Goal: Task Accomplishment & Management: Complete application form

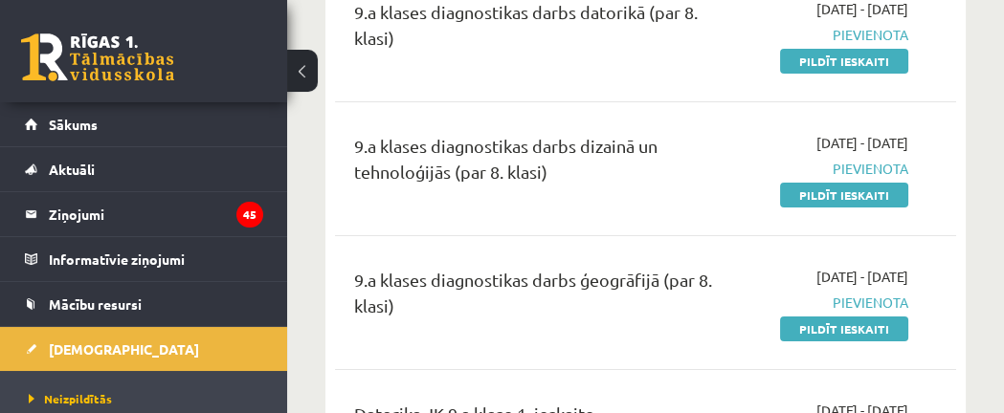
scroll to position [605, 0]
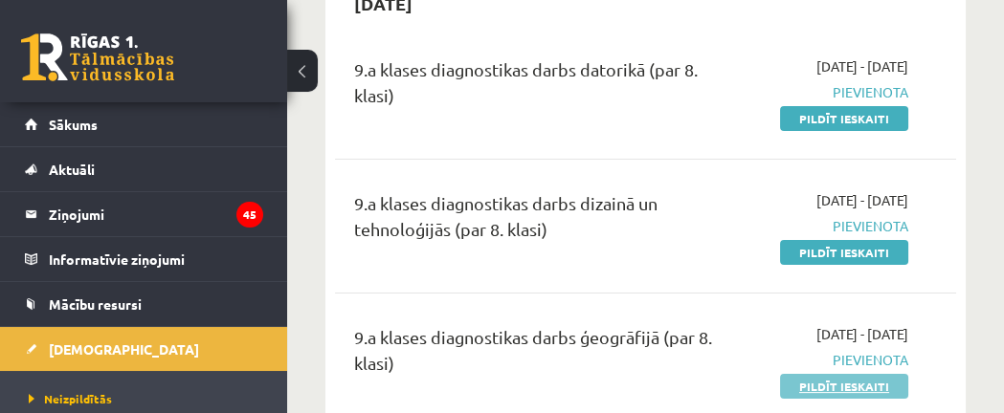
click at [859, 383] on link "Pildīt ieskaiti" at bounding box center [844, 386] width 128 height 25
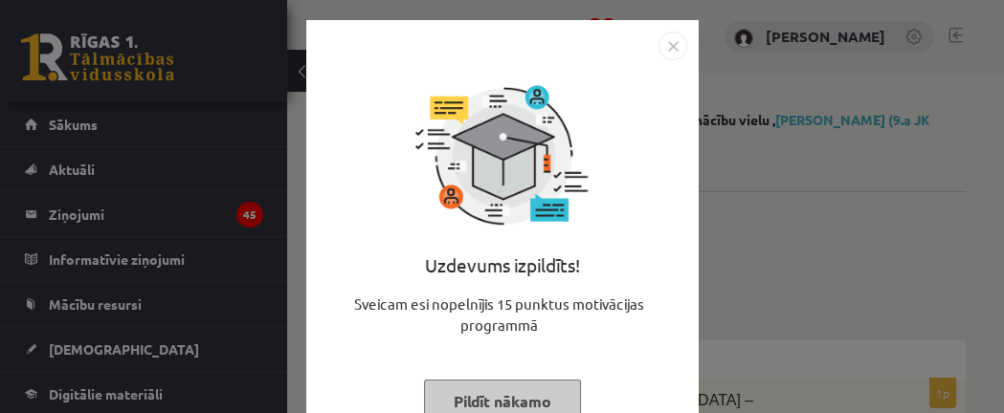
click at [529, 403] on button "Pildīt nākamo" at bounding box center [502, 402] width 157 height 44
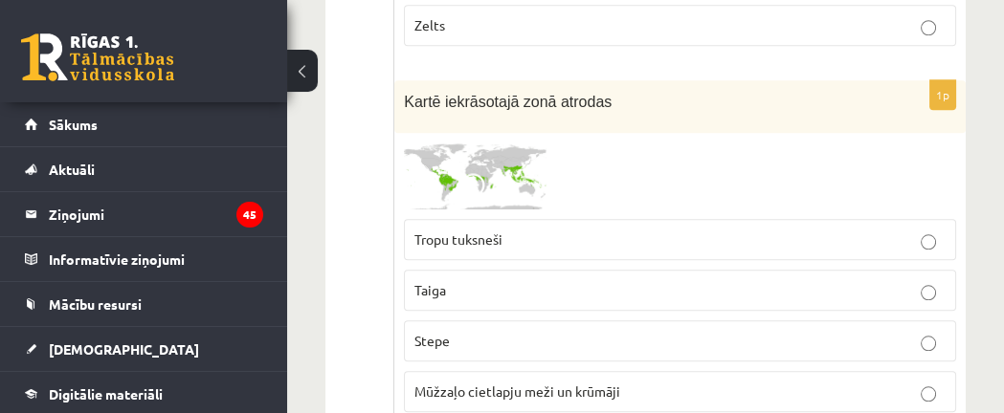
scroll to position [2273, 0]
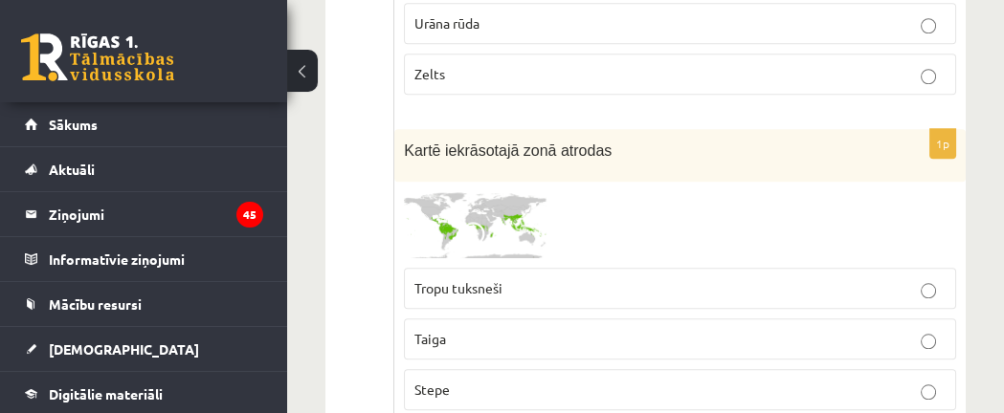
click at [500, 191] on img at bounding box center [476, 224] width 144 height 67
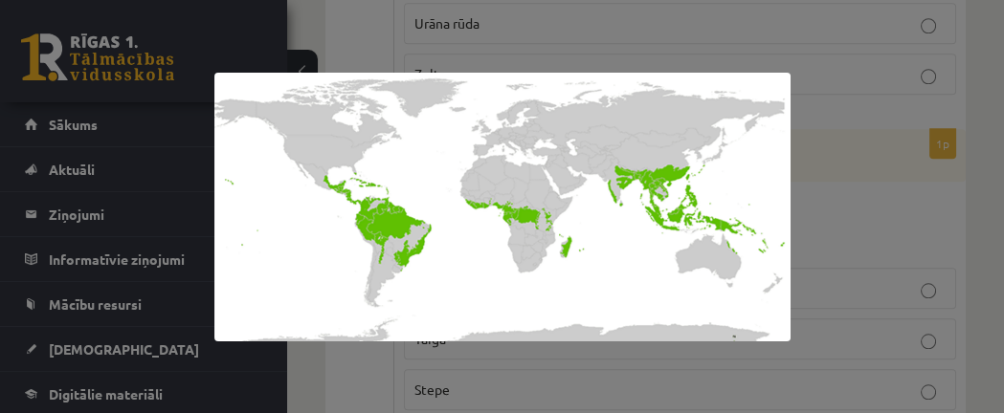
click at [824, 110] on div at bounding box center [502, 206] width 1004 height 413
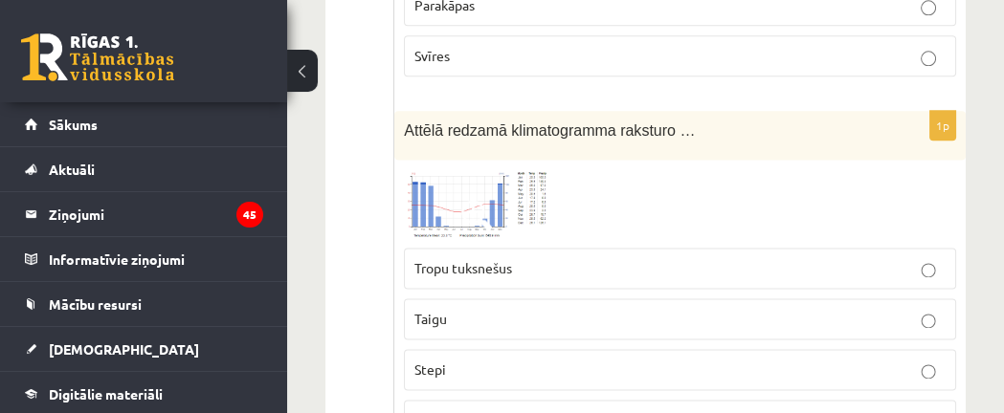
scroll to position [3166, 0]
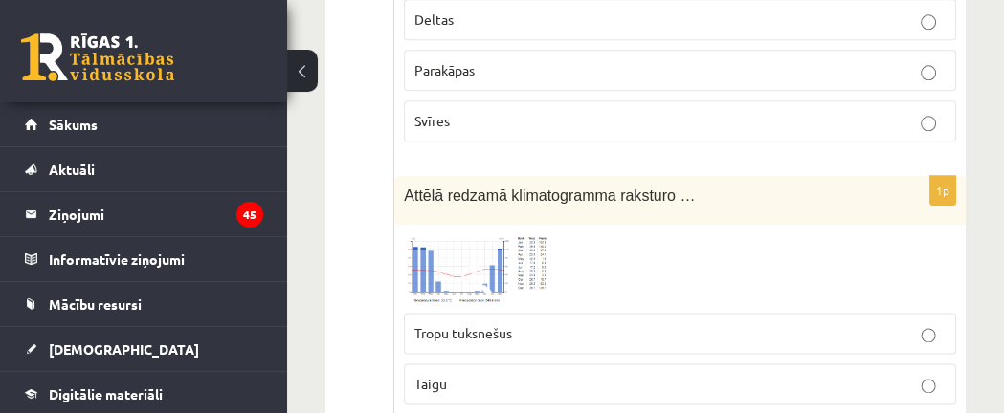
click at [502, 234] on img at bounding box center [476, 268] width 144 height 69
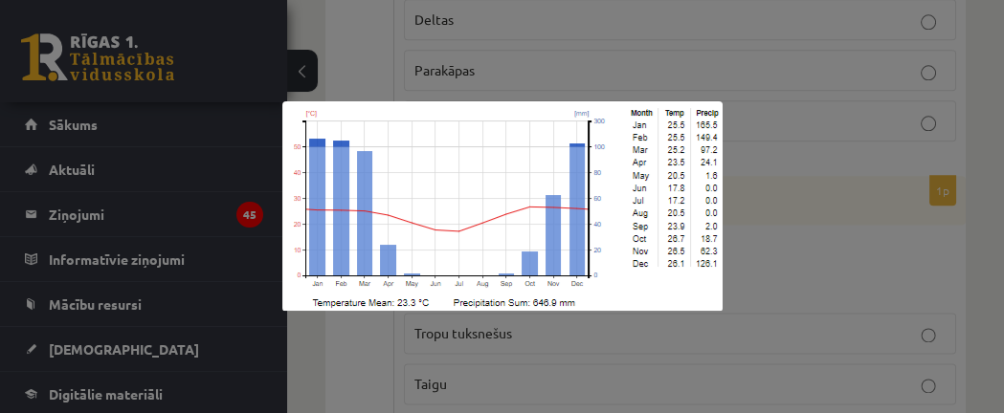
click at [798, 191] on div at bounding box center [502, 206] width 1004 height 413
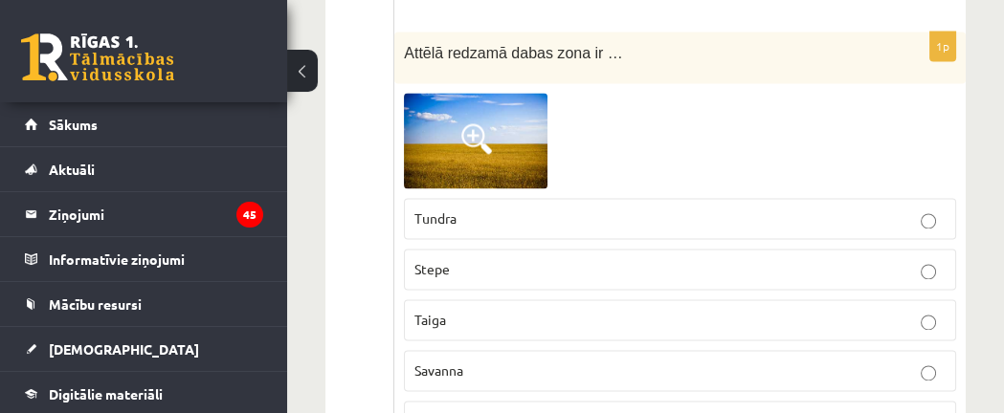
scroll to position [3811, 0]
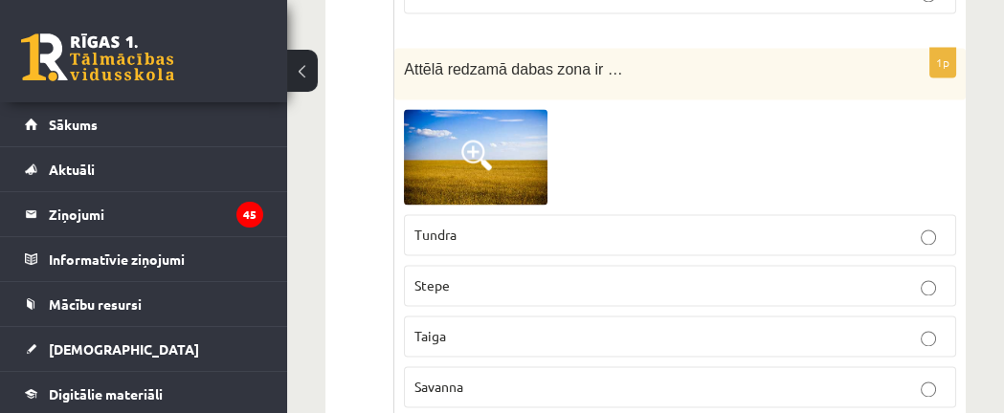
click at [479, 140] on span at bounding box center [476, 155] width 31 height 31
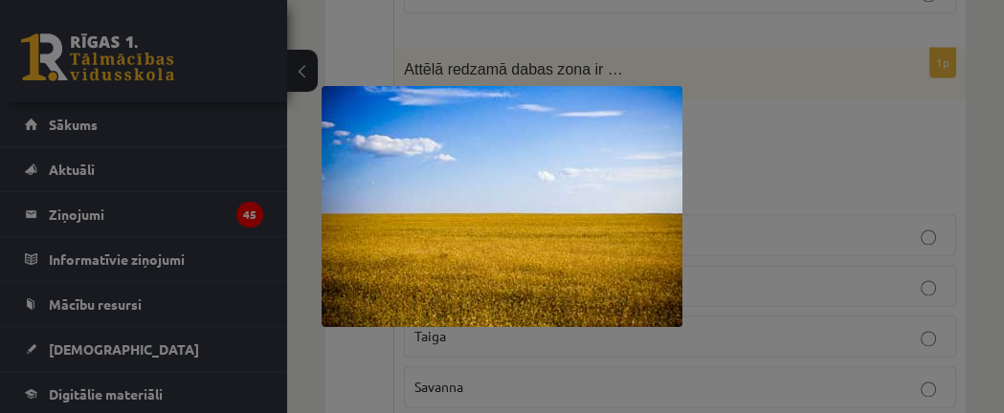
click at [476, 71] on div at bounding box center [502, 206] width 1004 height 413
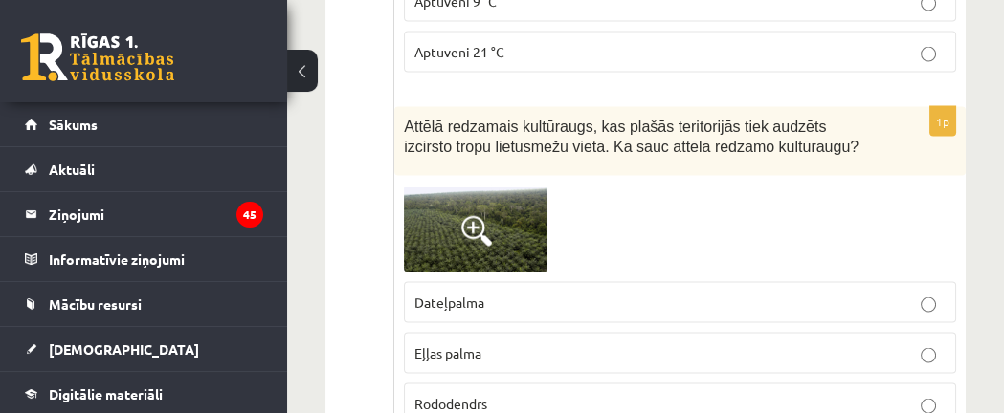
scroll to position [5271, 0]
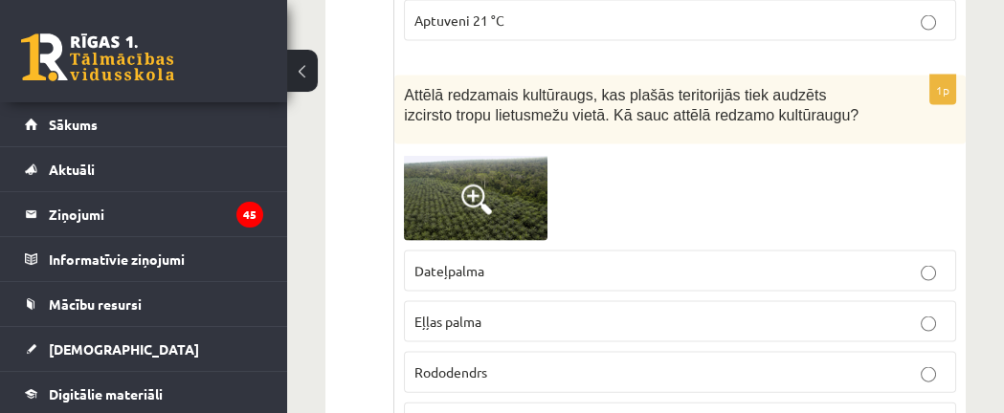
click at [478, 154] on img at bounding box center [476, 197] width 144 height 86
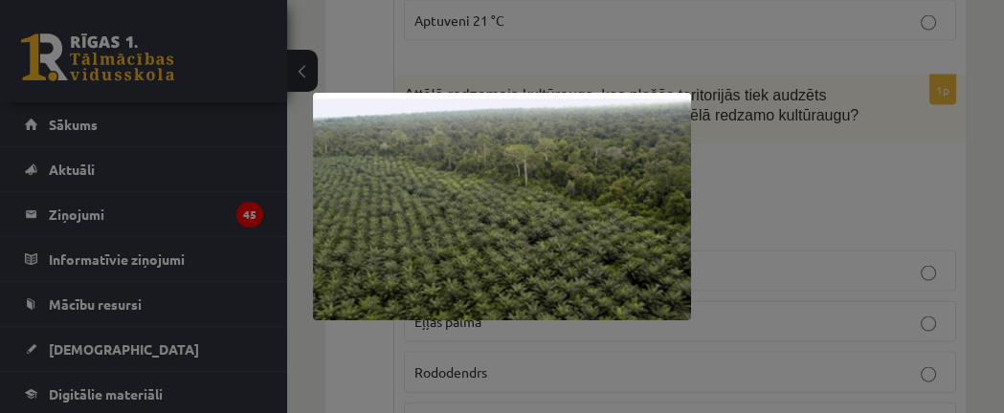
click at [831, 85] on div at bounding box center [502, 206] width 1004 height 413
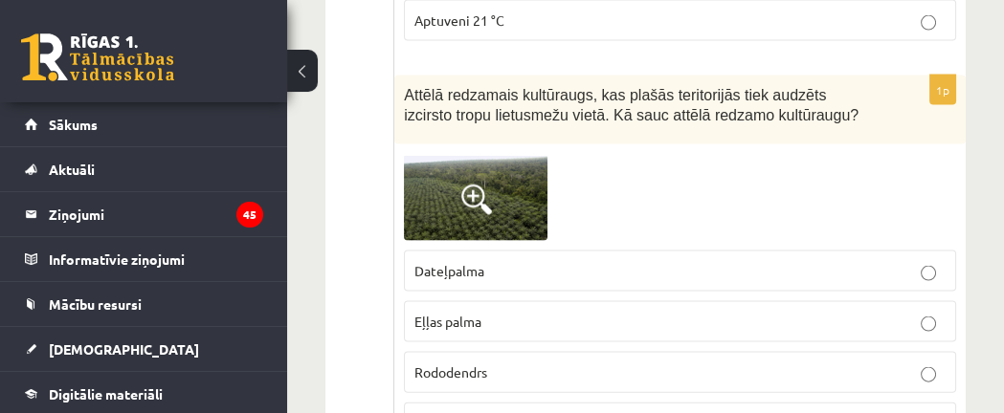
click at [658, 312] on p "Eļļas palma" at bounding box center [679, 322] width 531 height 20
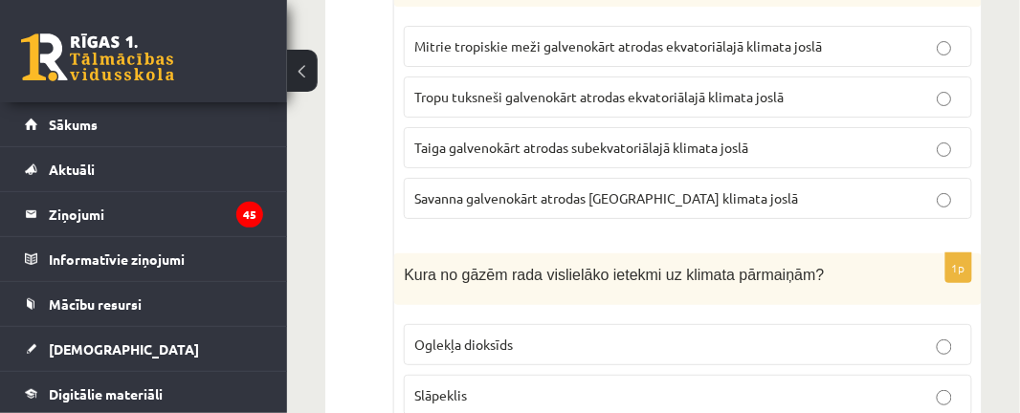
scroll to position [7635, 0]
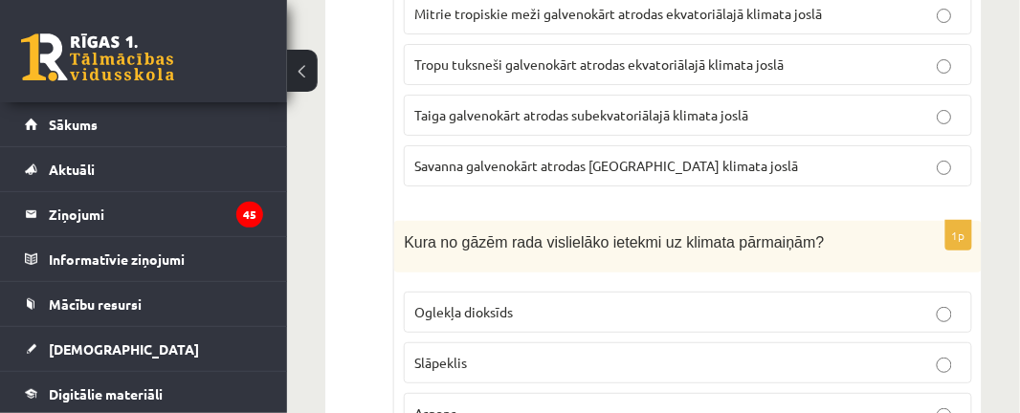
click at [944, 292] on label "Oglekļa dioksīds" at bounding box center [688, 312] width 569 height 41
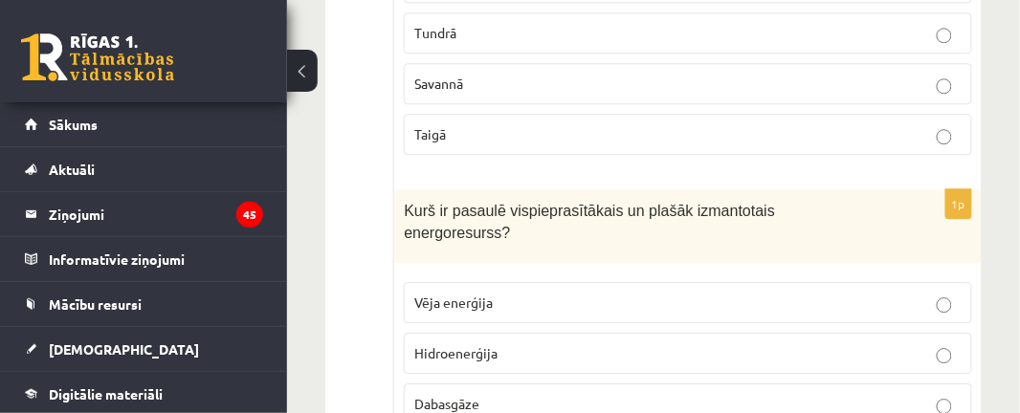
scroll to position [8746, 0]
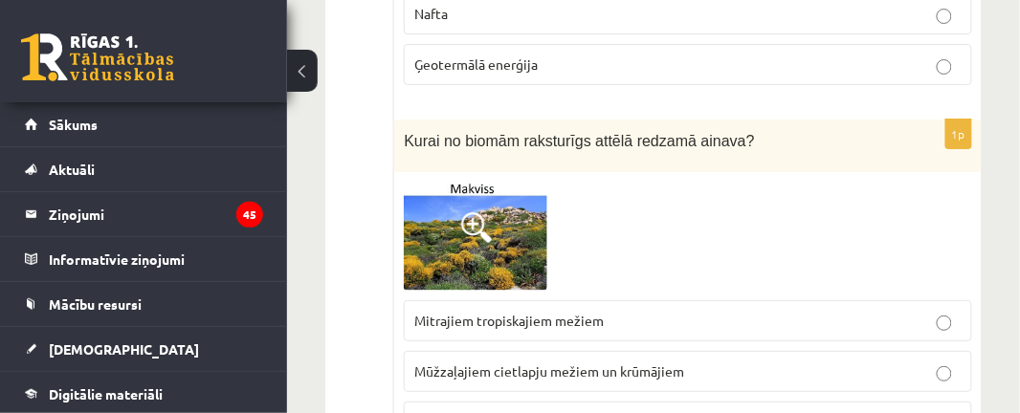
scroll to position [9204, 0]
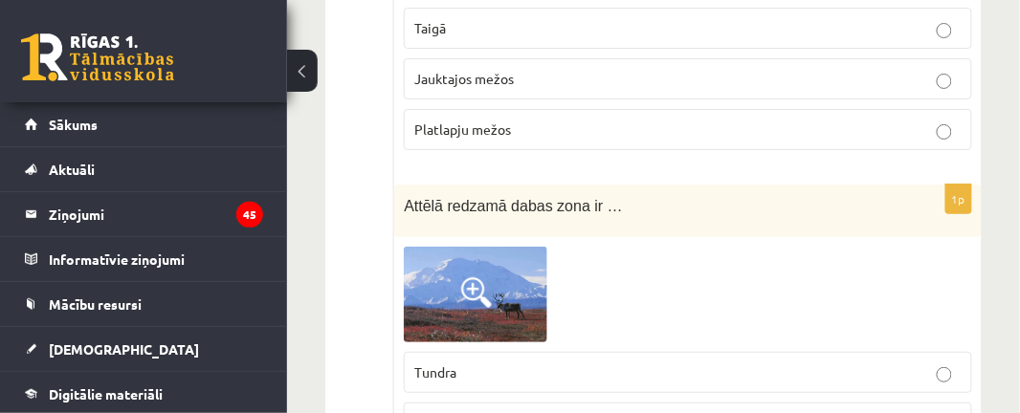
scroll to position [10780, 0]
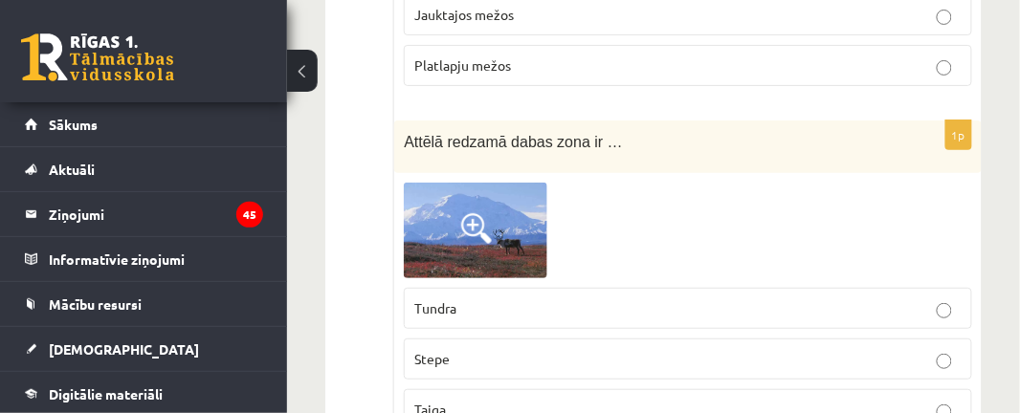
click at [828, 400] on p "Taiga" at bounding box center [687, 410] width 547 height 20
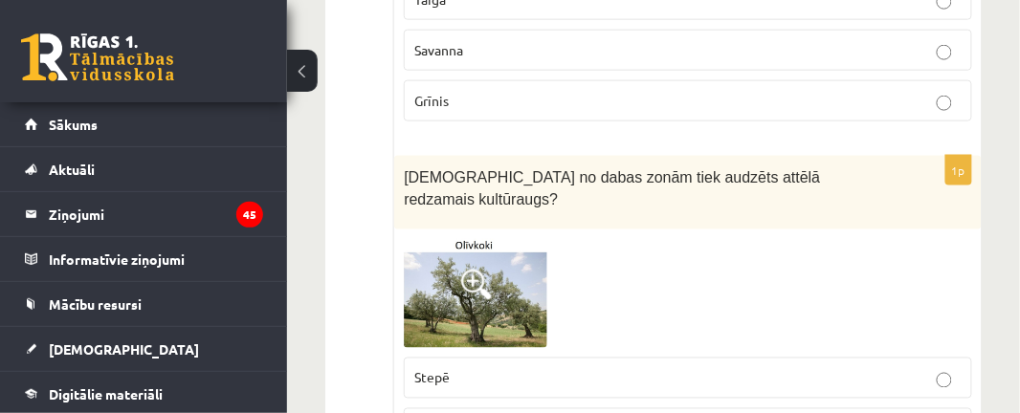
scroll to position [11208, 0]
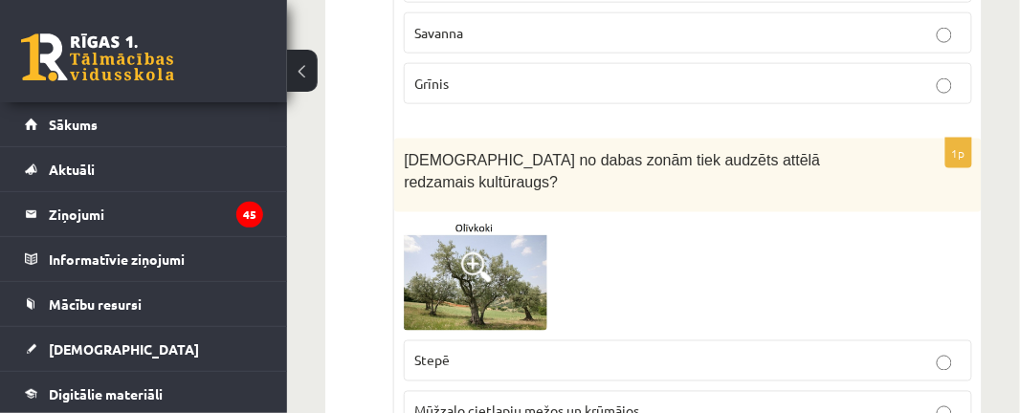
click at [473, 222] on img at bounding box center [476, 276] width 144 height 109
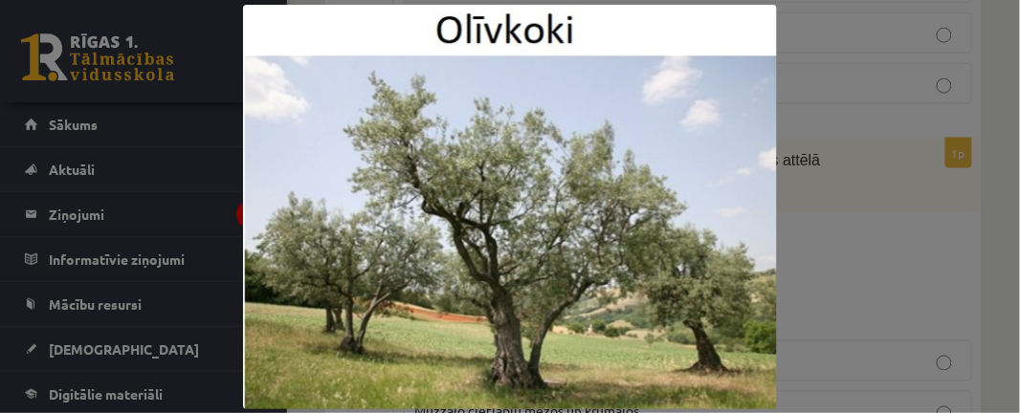
click at [772, 263] on img at bounding box center [510, 207] width 534 height 405
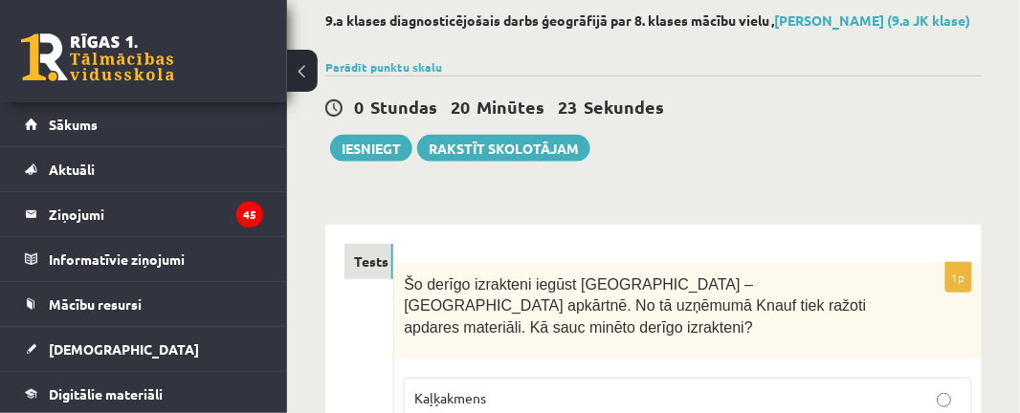
scroll to position [83, 0]
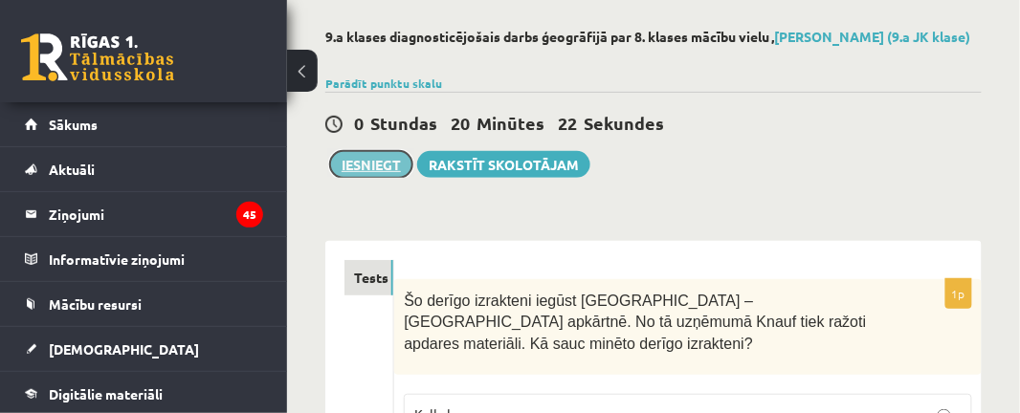
click at [381, 178] on button "Iesniegt" at bounding box center [371, 164] width 82 height 27
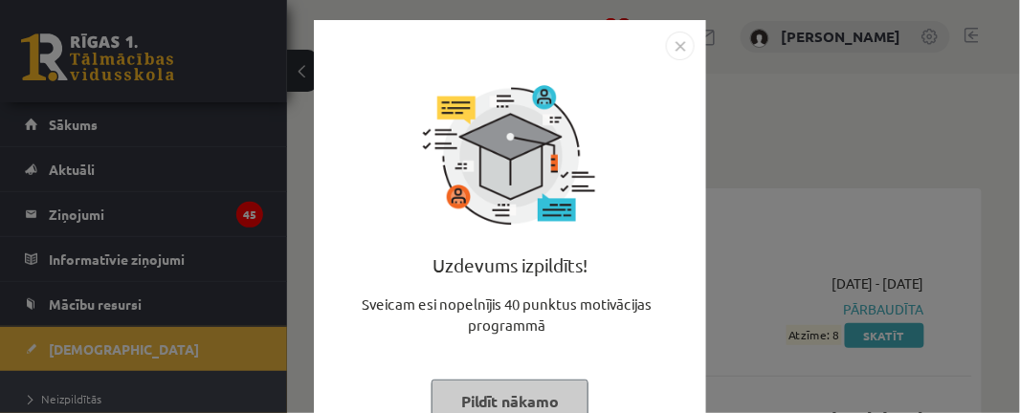
click at [531, 391] on button "Pildīt nākamo" at bounding box center [510, 402] width 157 height 44
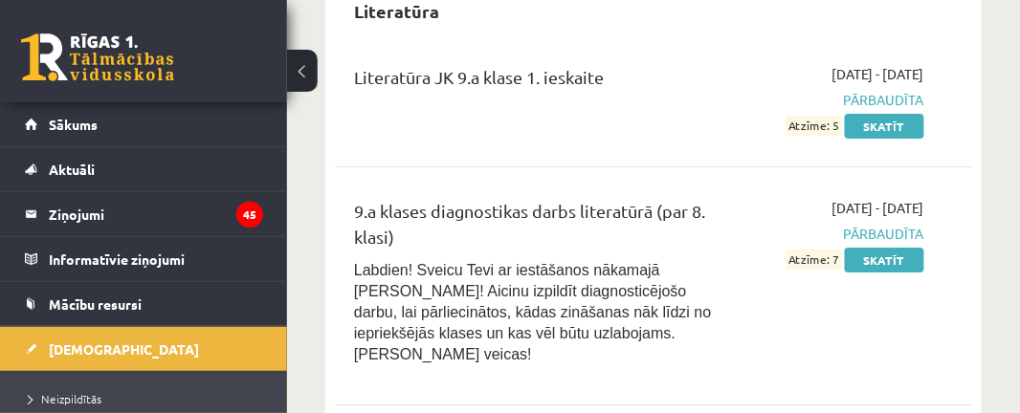
scroll to position [2831, 0]
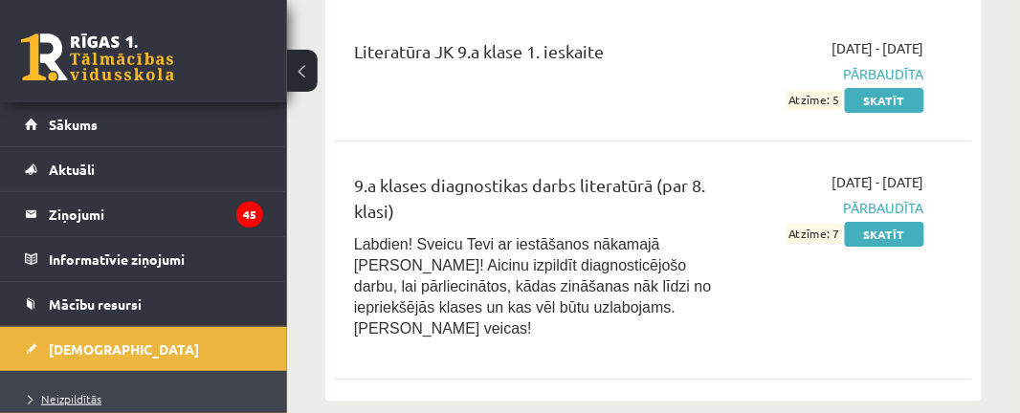
click at [78, 402] on span "Neizpildītās" at bounding box center [65, 398] width 73 height 15
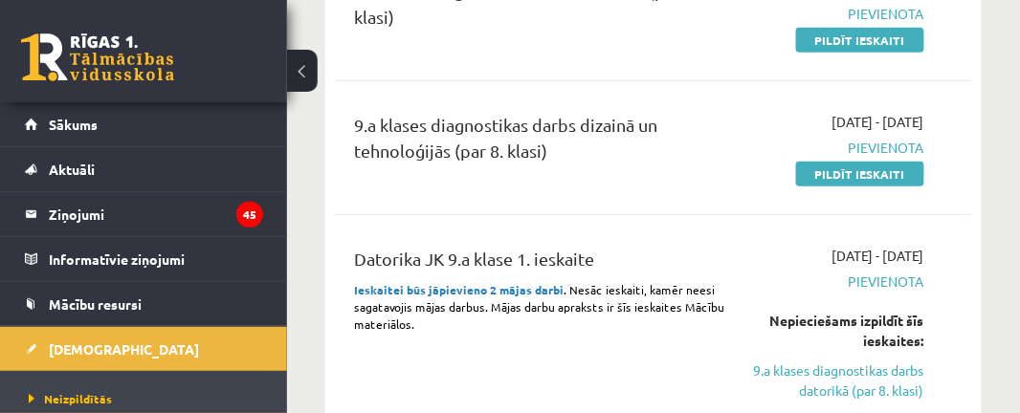
scroll to position [379, 0]
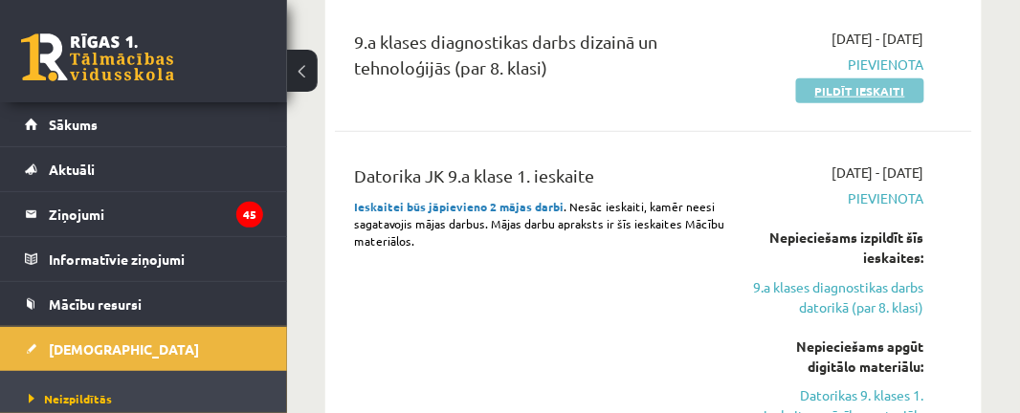
click at [895, 92] on link "Pildīt ieskaiti" at bounding box center [860, 90] width 128 height 25
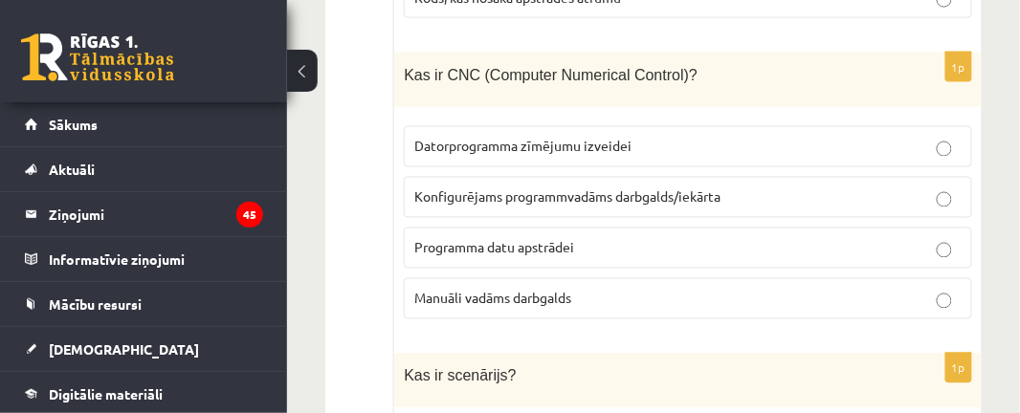
scroll to position [590, 0]
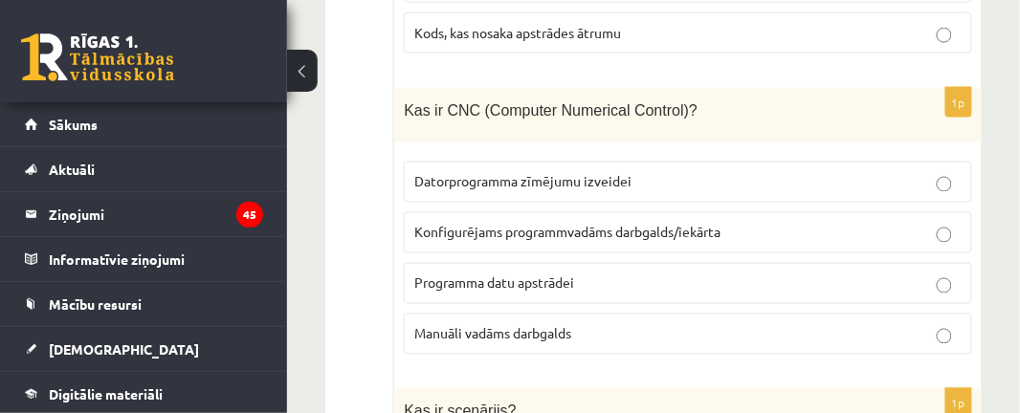
click at [937, 234] on p "Konfigurējams programmvadāms darbgalds/iekārta" at bounding box center [687, 233] width 547 height 20
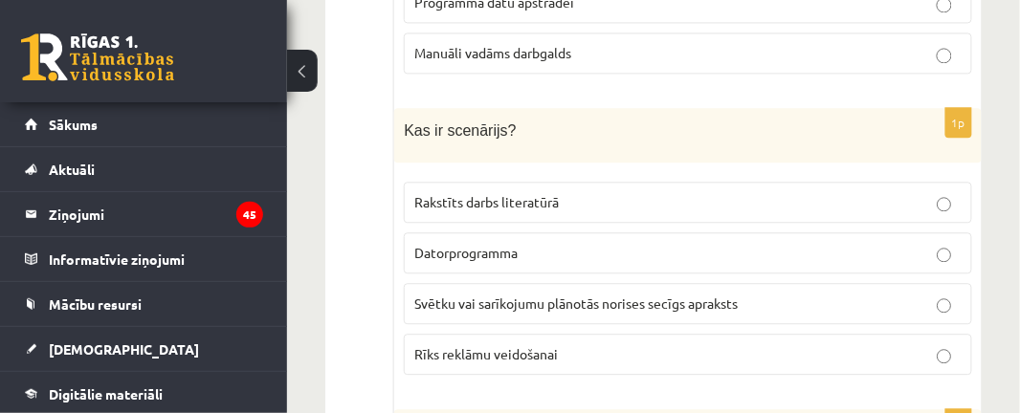
scroll to position [883, 0]
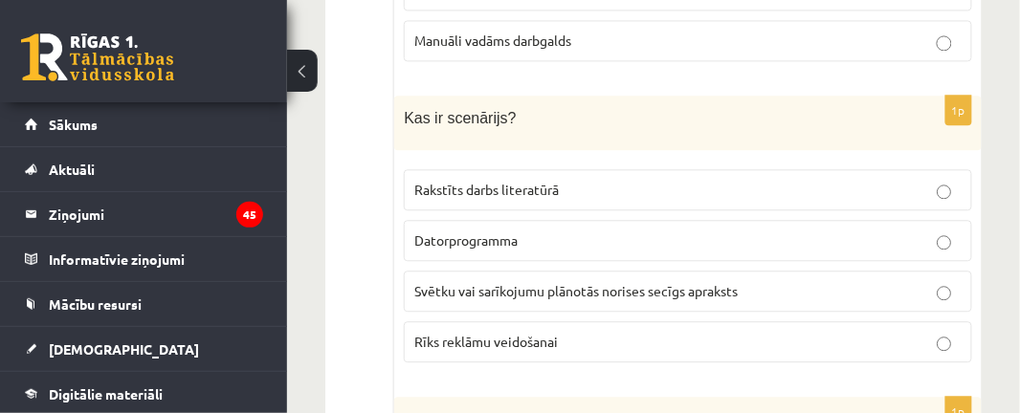
click at [911, 282] on p "Svētku vai sarīkojumu plānotās norises secīgs apraksts" at bounding box center [687, 291] width 547 height 20
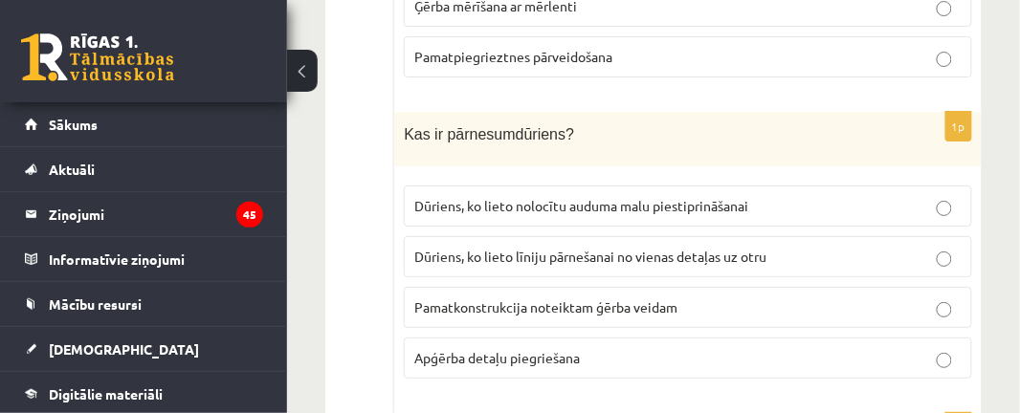
scroll to position [1482, 0]
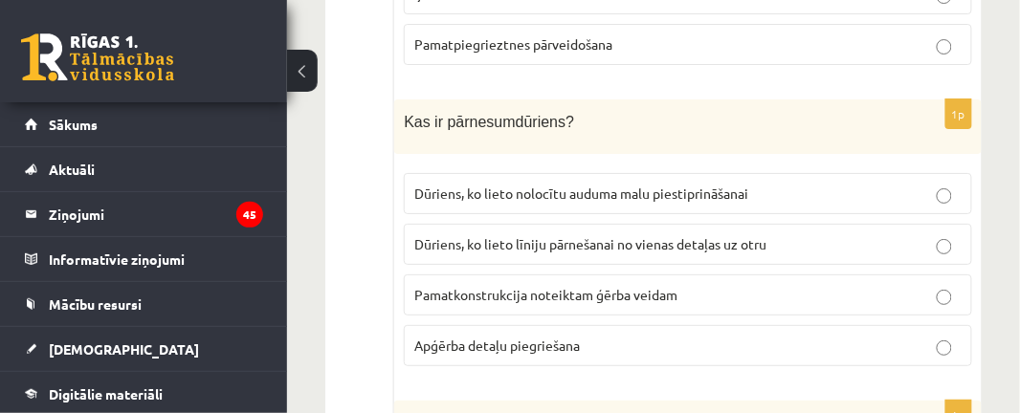
click at [954, 234] on p "Dūriens, ko lieto līniju pārnešanai no vienas detaļas uz otru" at bounding box center [687, 244] width 547 height 20
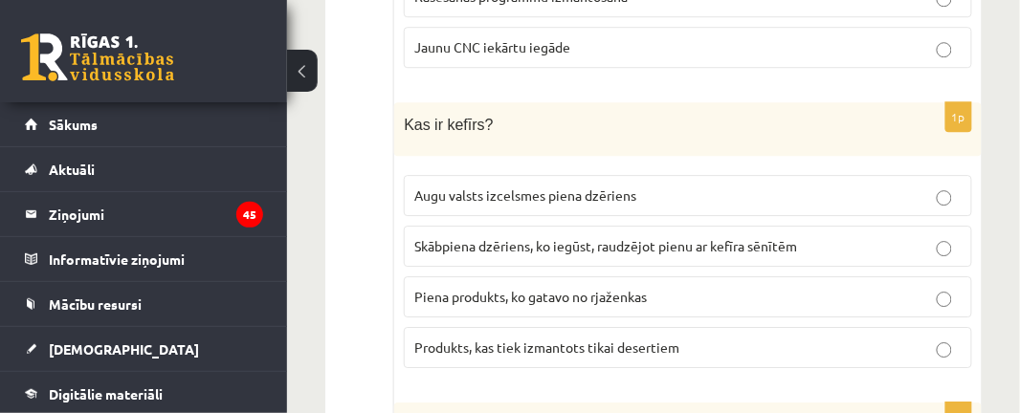
scroll to position [2752, 0]
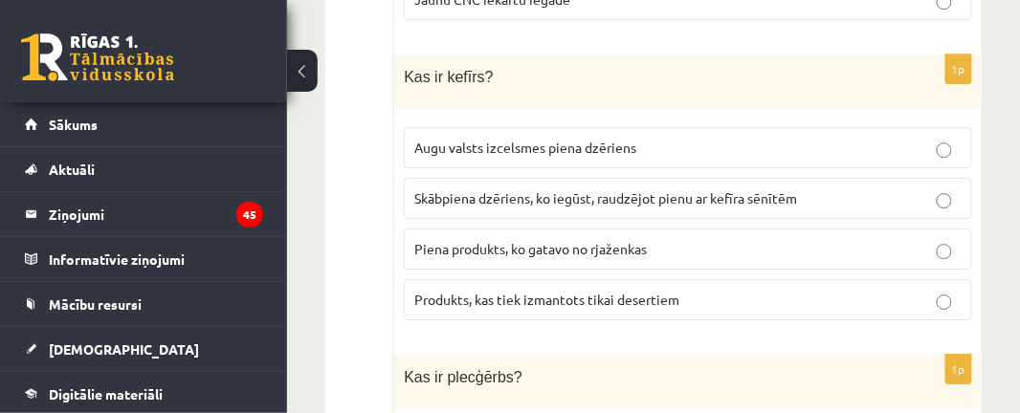
click at [956, 189] on p "Skābpiena dzēriens, ko iegūst, raudzējot pienu ar kefīra sēnītēm" at bounding box center [687, 199] width 547 height 20
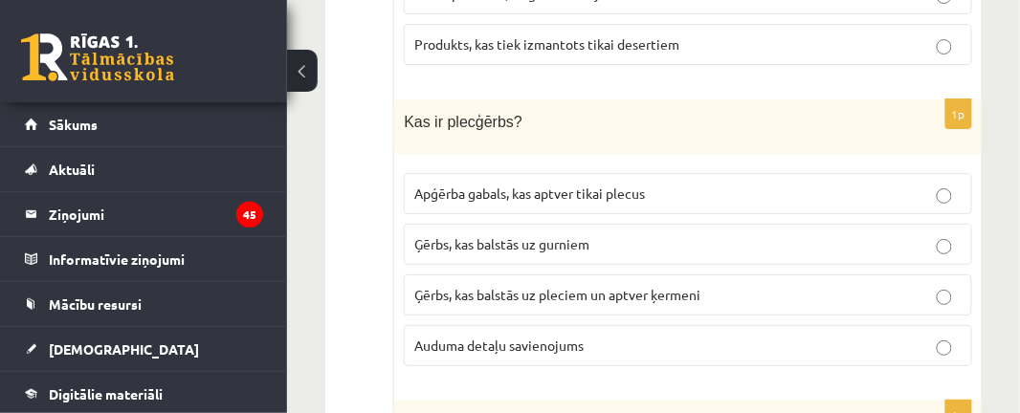
scroll to position [3032, 0]
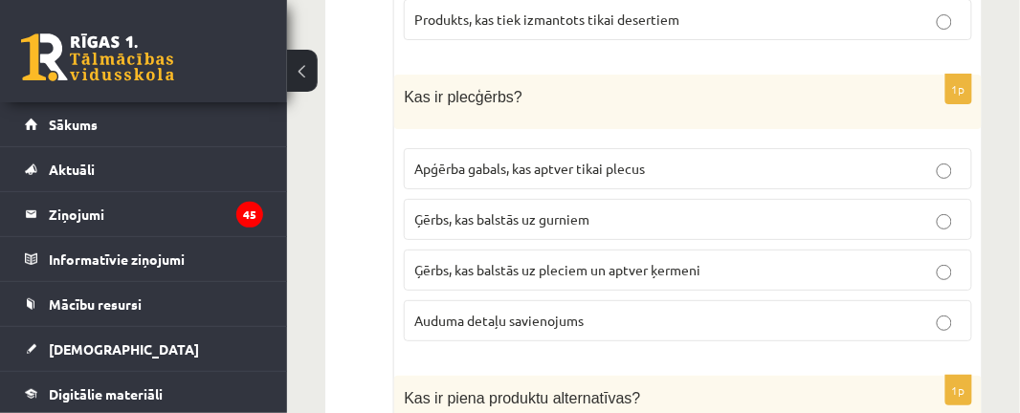
click at [936, 260] on p "Ģērbs, kas balstās uz pleciem un aptver ķermeni" at bounding box center [687, 270] width 547 height 20
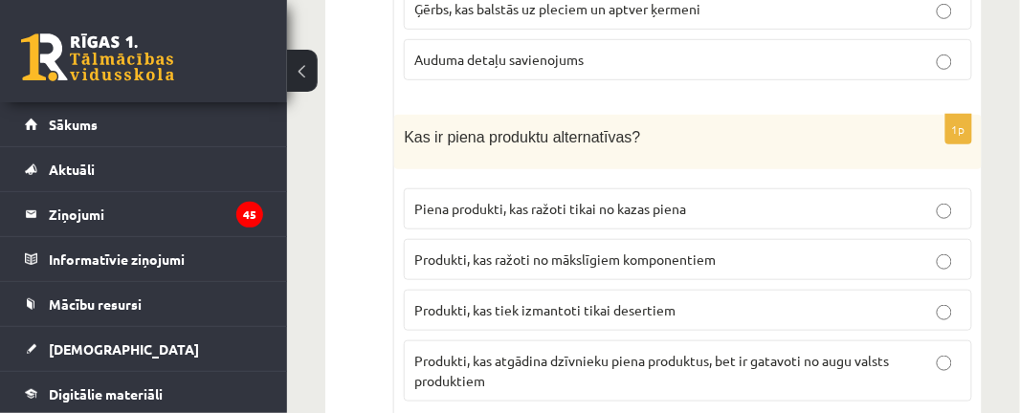
scroll to position [3305, 0]
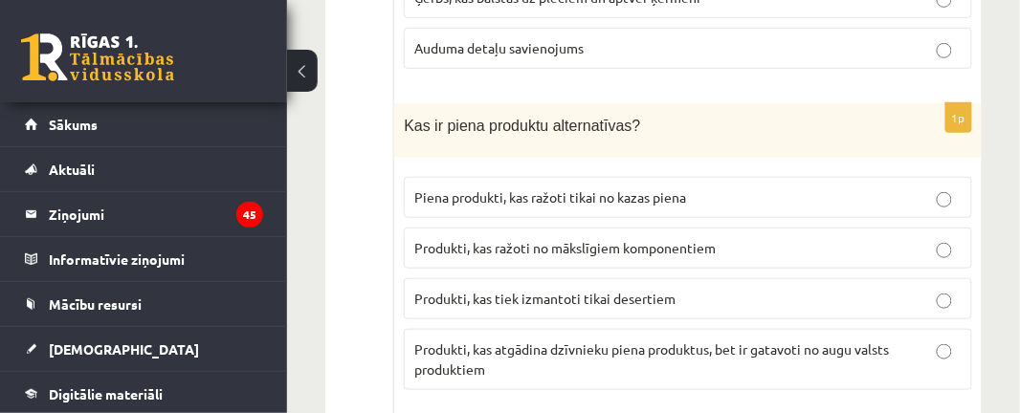
click at [934, 340] on p "Produkti, kas atgādina dzīvnieku piena produktus, bet ir gatavoti no augu valst…" at bounding box center [687, 360] width 547 height 40
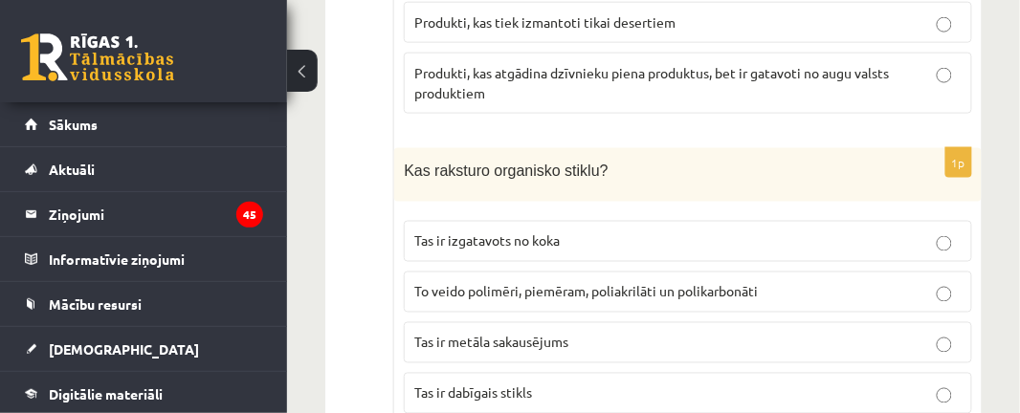
scroll to position [3642, 0]
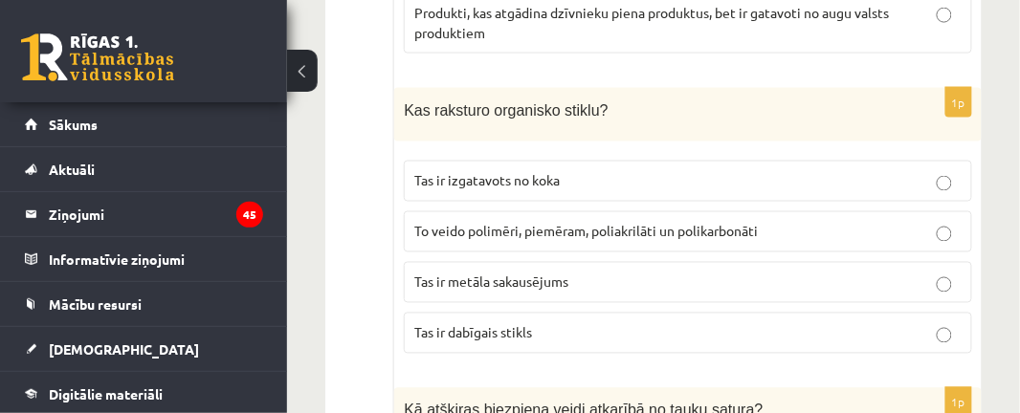
click at [955, 222] on p "To veido polimēri, piemēram, poliakrilāti un polikarbonāti" at bounding box center [687, 232] width 547 height 20
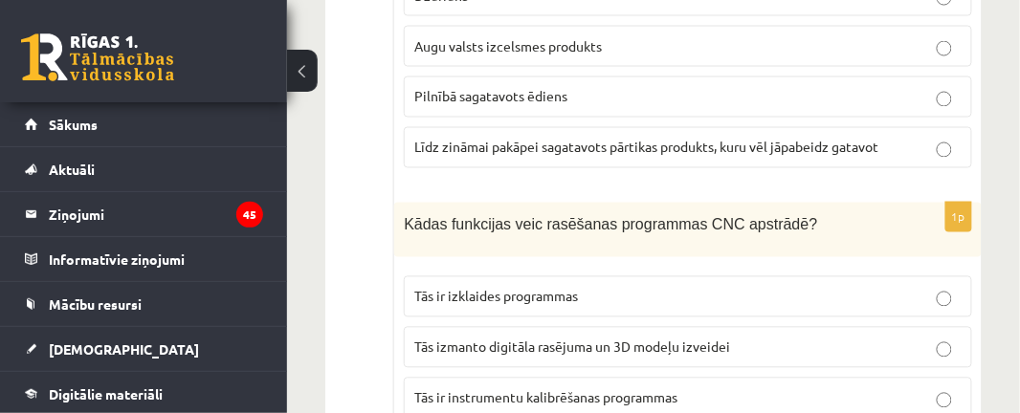
scroll to position [8351, 0]
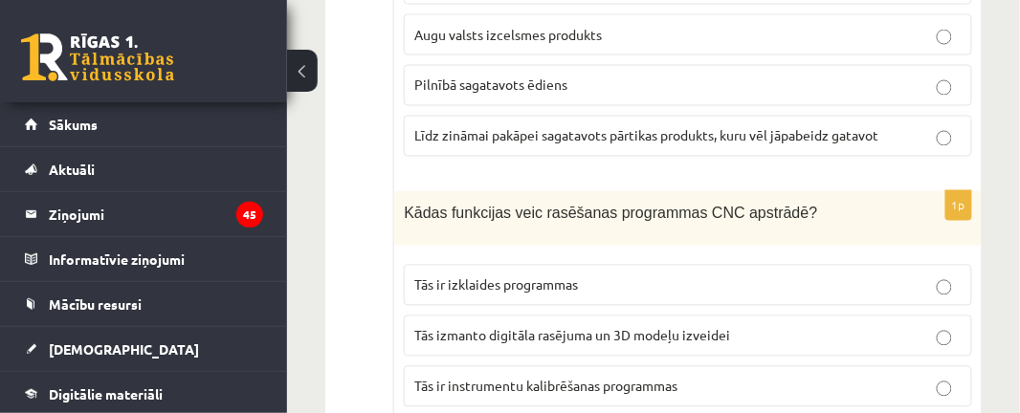
click at [954, 326] on p "Tās izmanto digitāla rasējuma un 3D modeļu izveidei" at bounding box center [687, 336] width 547 height 20
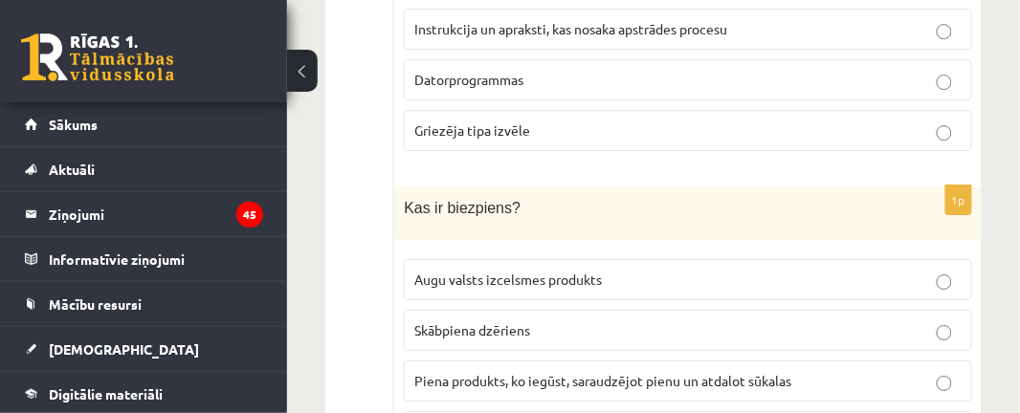
scroll to position [0, 0]
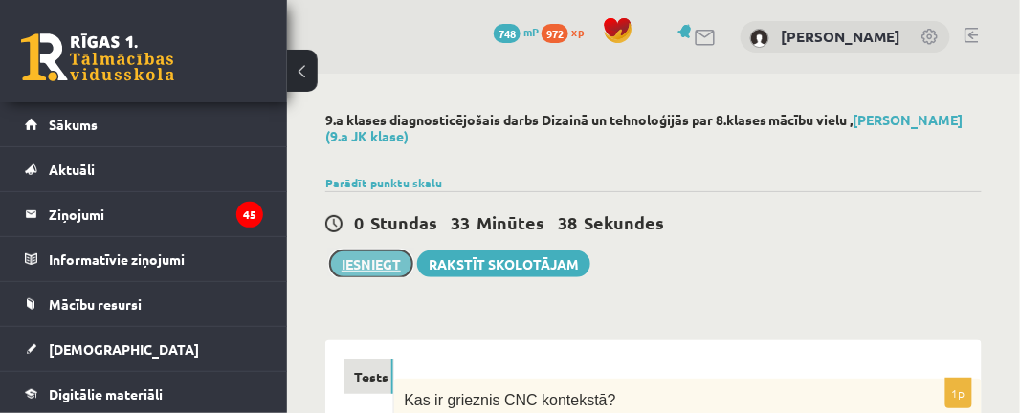
click at [391, 259] on button "Iesniegt" at bounding box center [371, 264] width 82 height 27
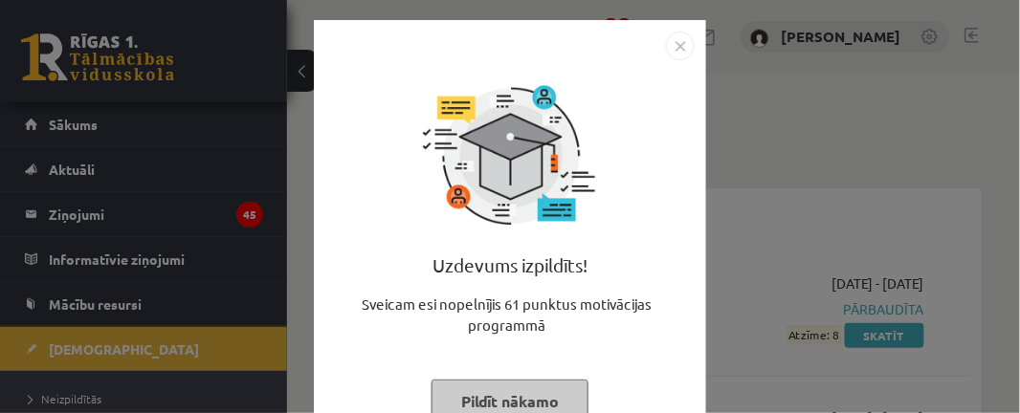
click at [531, 398] on button "Pildīt nākamo" at bounding box center [510, 402] width 157 height 44
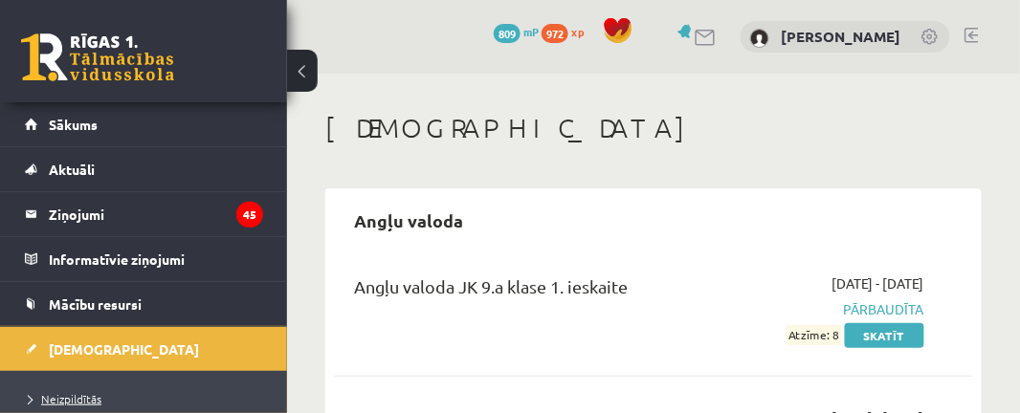
click at [74, 396] on span "Neizpildītās" at bounding box center [65, 398] width 73 height 15
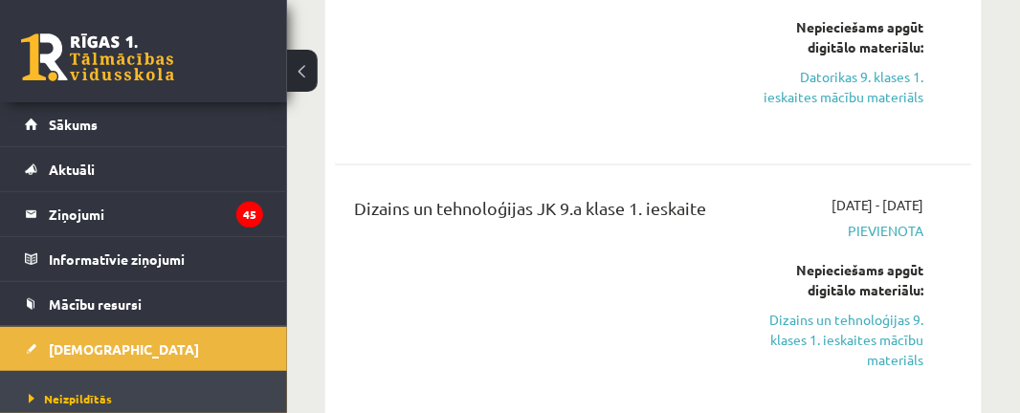
scroll to position [591, 0]
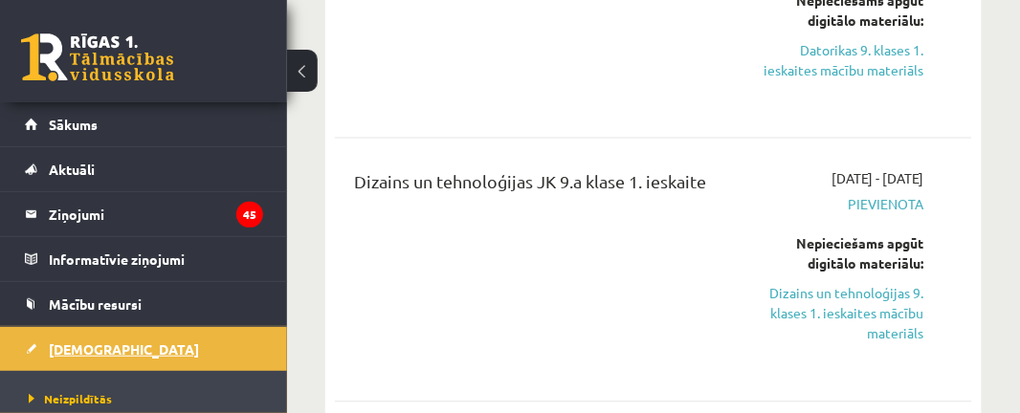
click at [86, 353] on span "[DEMOGRAPHIC_DATA]" at bounding box center [124, 349] width 150 height 17
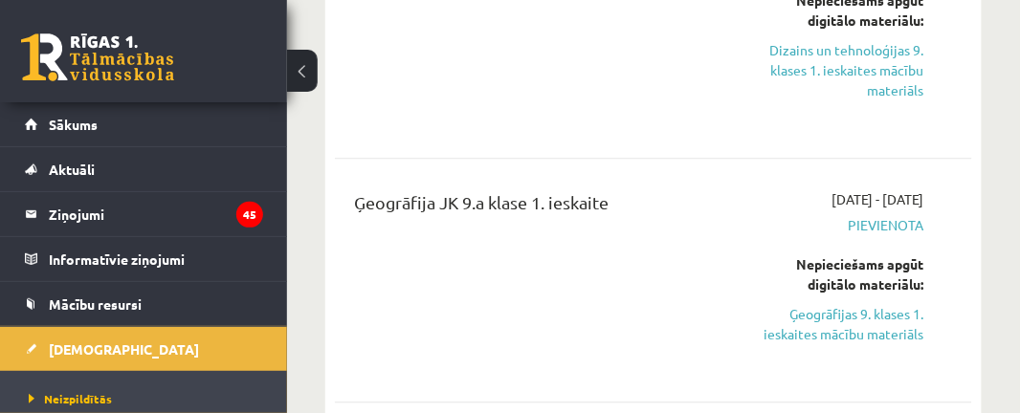
scroll to position [946, 0]
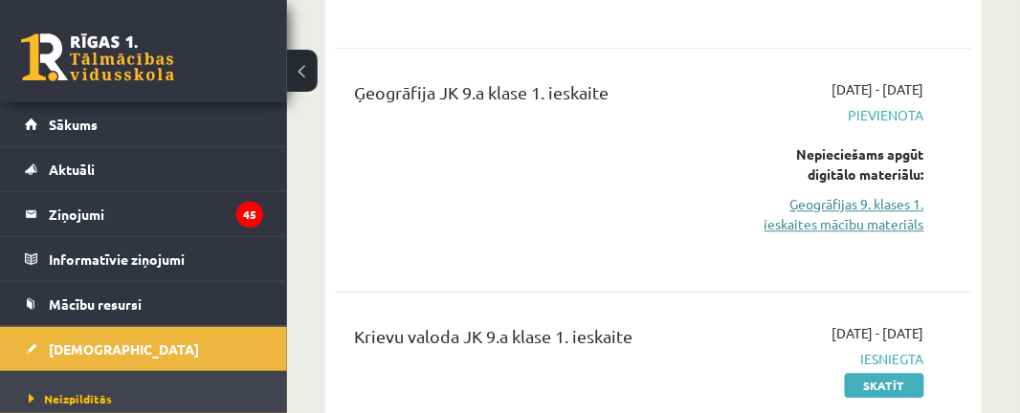
click at [877, 201] on link "Ģeogrāfijas 9. klases 1. ieskaites mācību materiāls" at bounding box center [838, 214] width 171 height 40
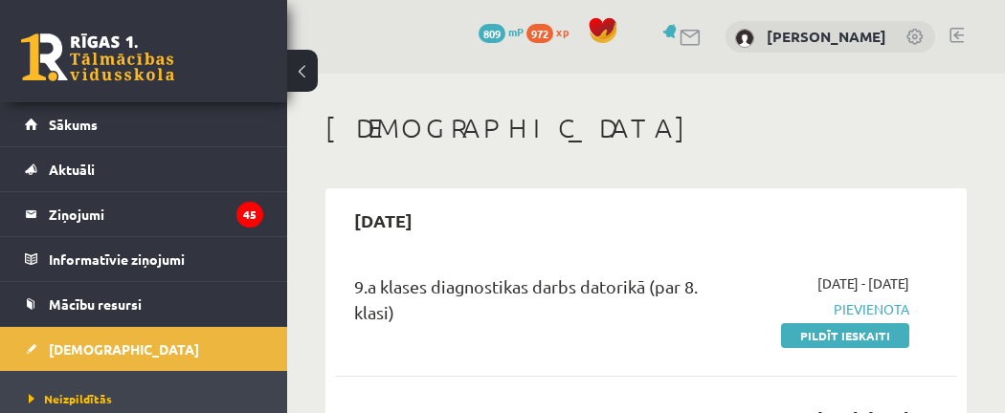
scroll to position [946, 0]
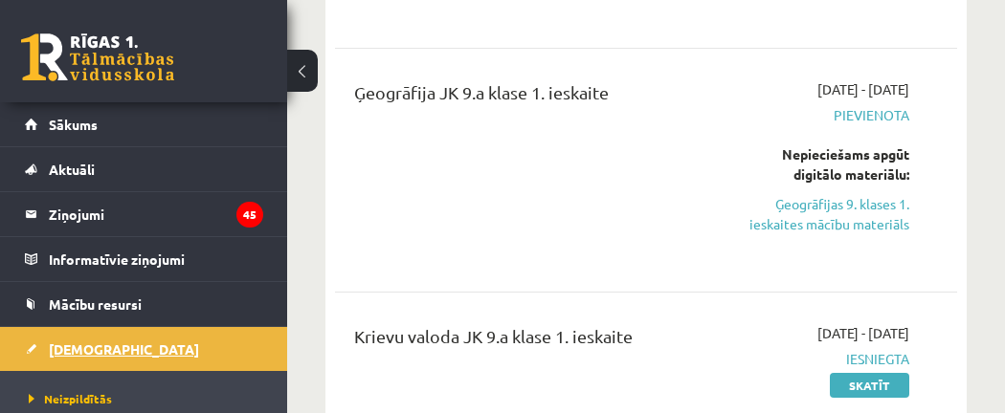
click at [80, 349] on span "[DEMOGRAPHIC_DATA]" at bounding box center [124, 349] width 150 height 17
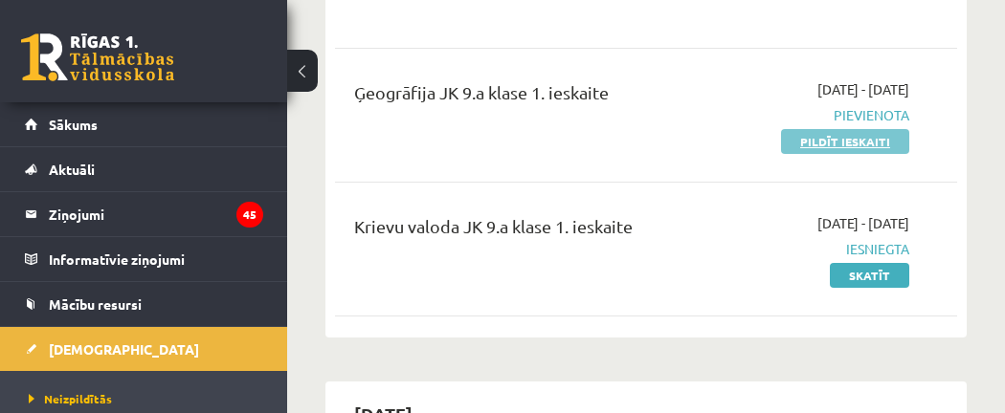
click at [846, 143] on link "Pildīt ieskaiti" at bounding box center [845, 141] width 128 height 25
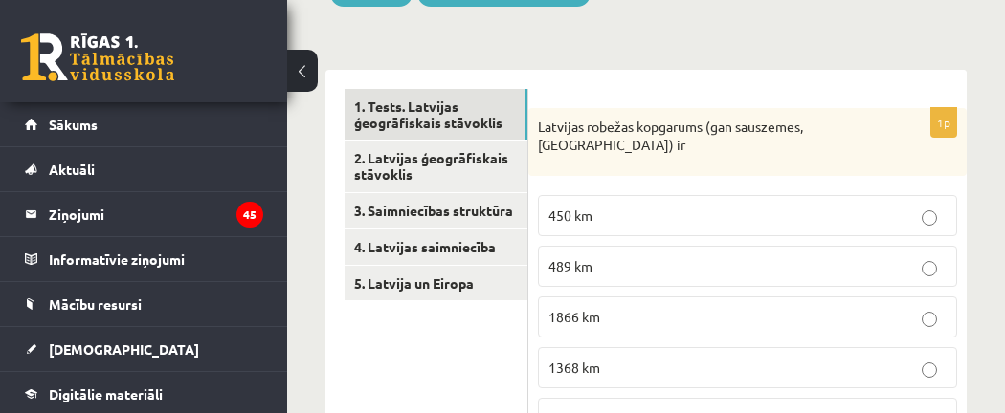
scroll to position [248, 0]
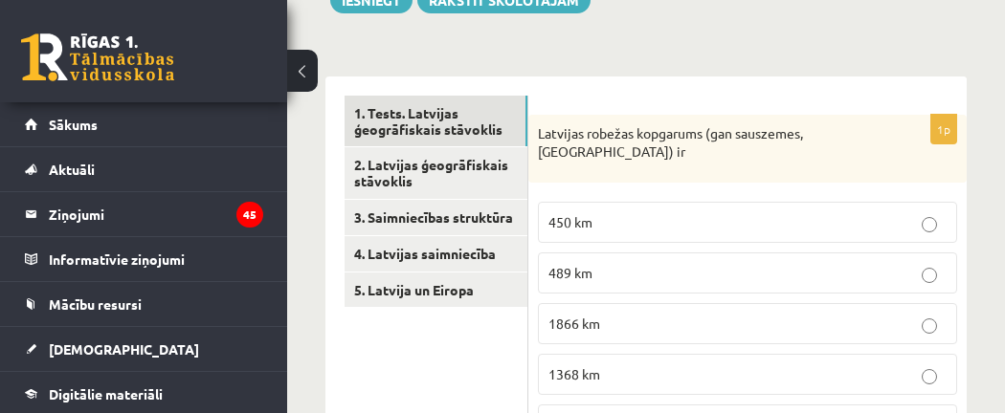
click at [769, 320] on p "1866 km" at bounding box center [747, 324] width 398 height 20
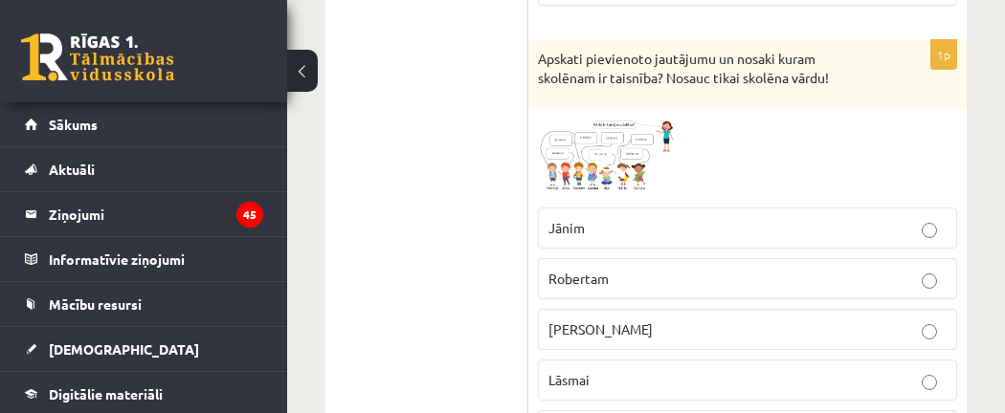
scroll to position [701, 0]
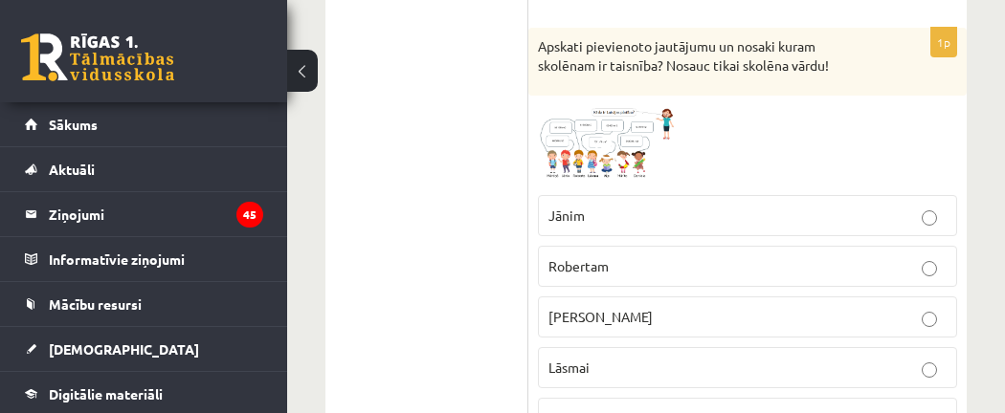
click at [630, 124] on img at bounding box center [610, 145] width 144 height 80
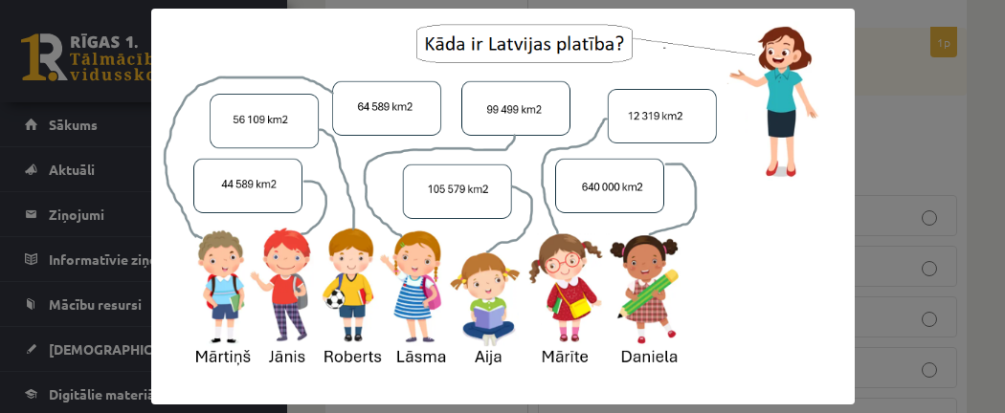
click at [907, 129] on div at bounding box center [502, 206] width 1005 height 413
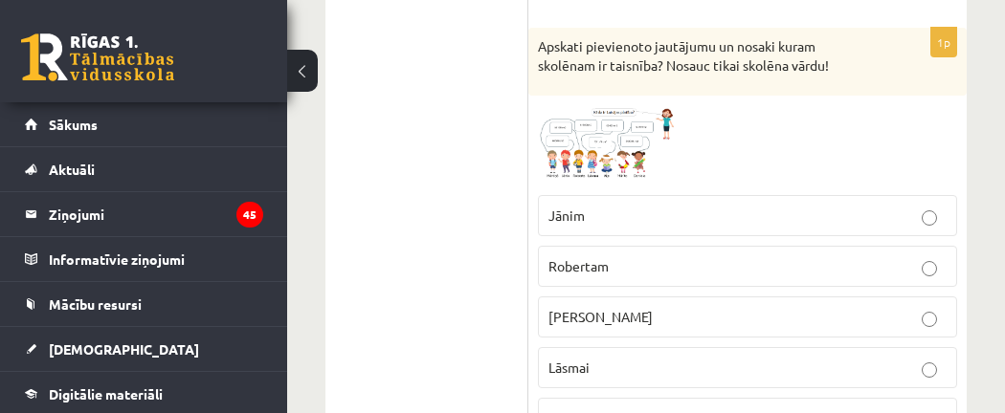
click at [929, 332] on fieldset "Jānim Robertam Mārtiņam Lāsmai [GEOGRAPHIC_DATA] [GEOGRAPHIC_DATA] [PERSON_NAME]" at bounding box center [747, 366] width 419 height 361
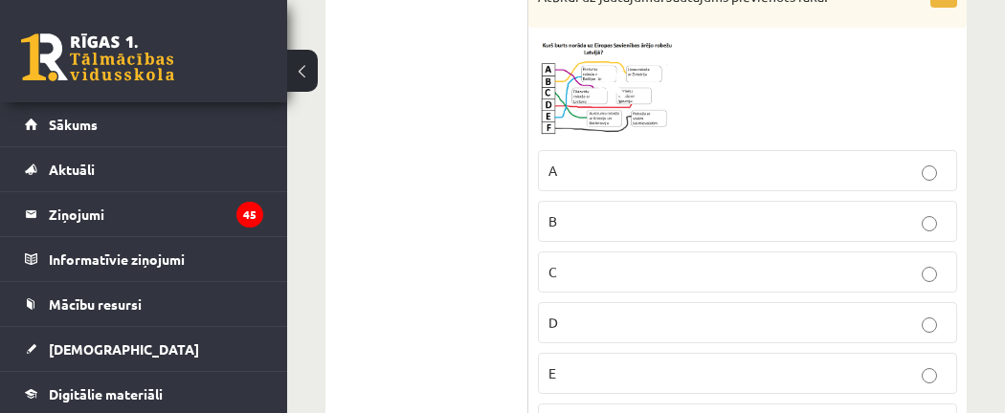
scroll to position [1311, 0]
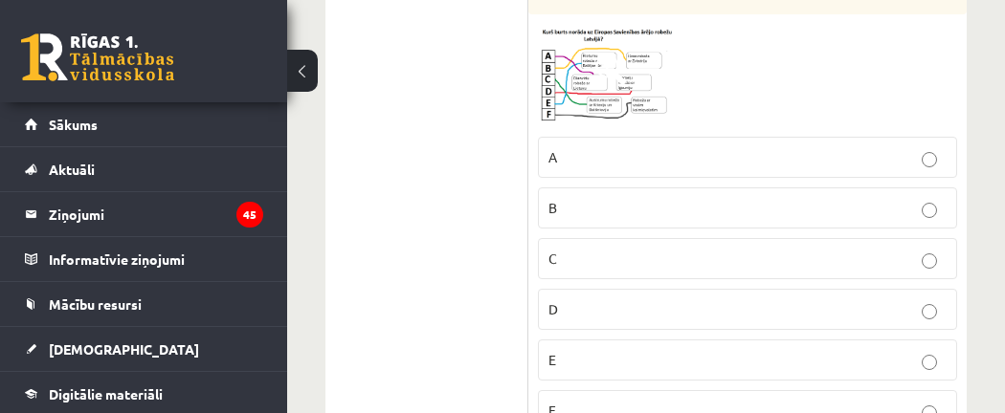
click at [600, 75] on img at bounding box center [610, 75] width 144 height 103
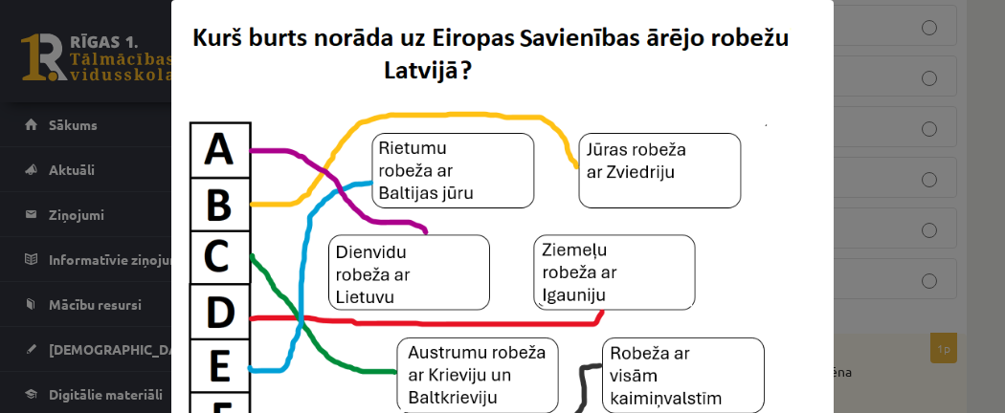
scroll to position [1457, 0]
click at [963, 204] on div at bounding box center [502, 239] width 1005 height 479
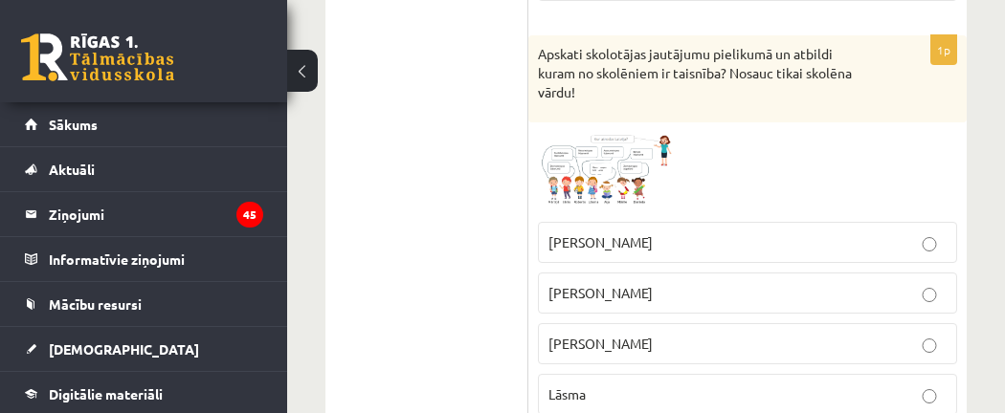
scroll to position [1749, 0]
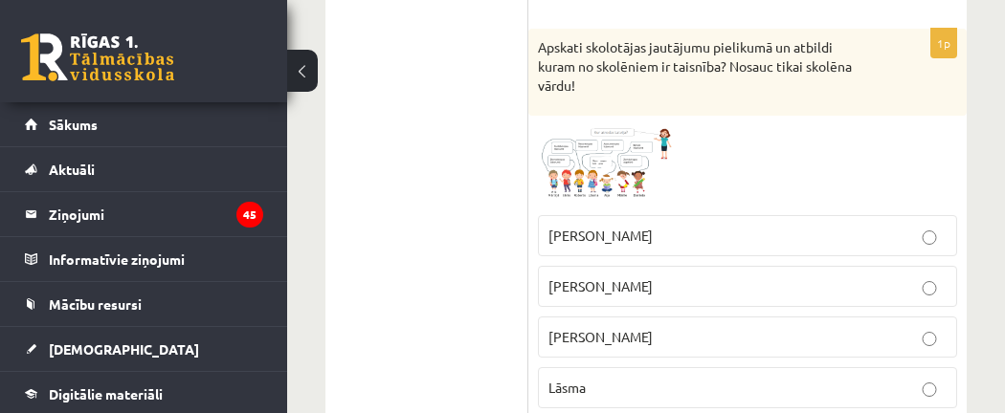
click at [630, 145] on img at bounding box center [610, 164] width 144 height 79
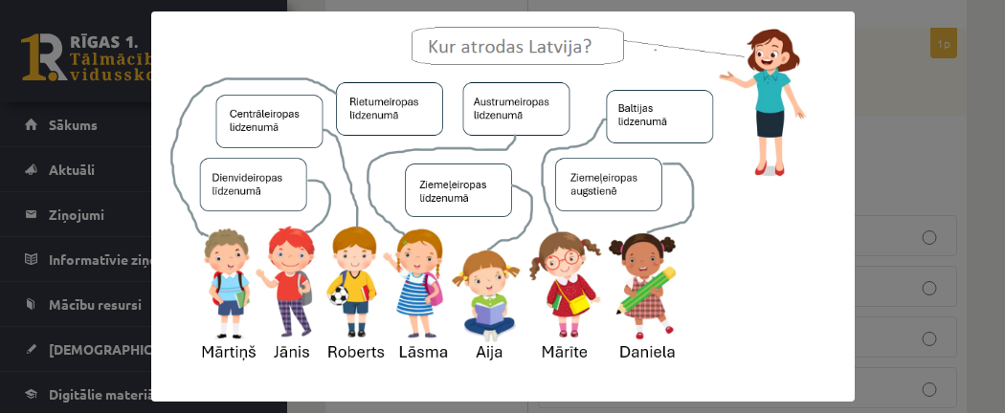
click at [908, 95] on div at bounding box center [502, 206] width 1005 height 413
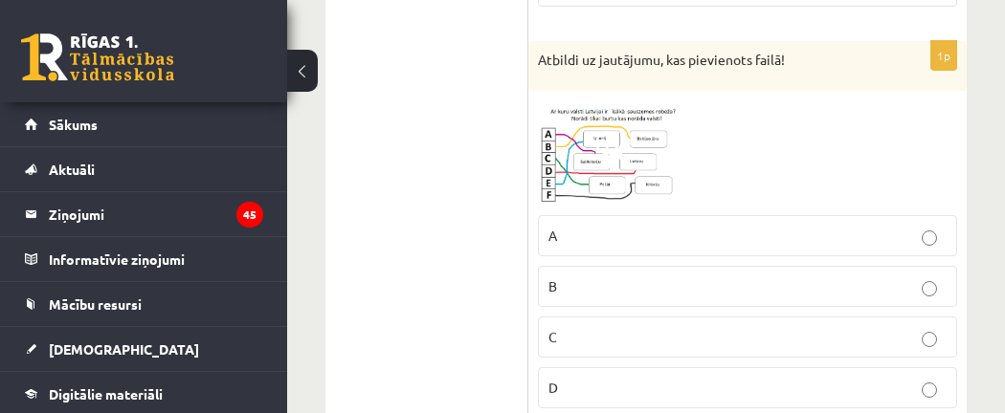
scroll to position [2649, 0]
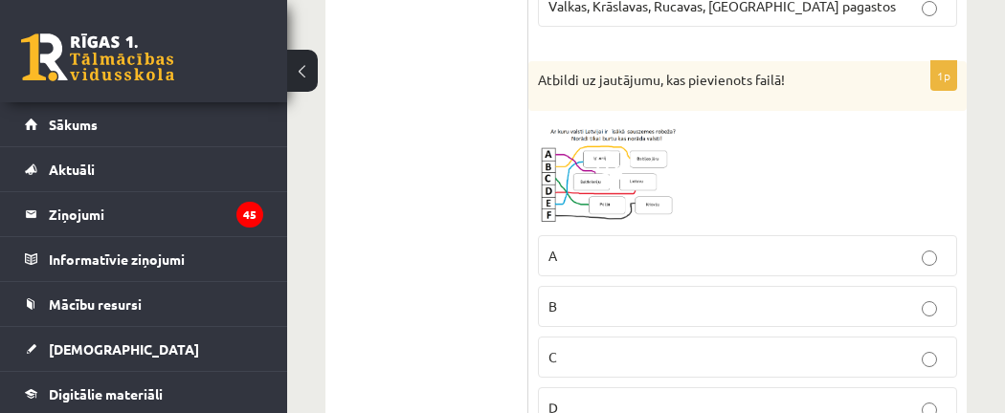
click at [659, 139] on img at bounding box center [610, 174] width 144 height 106
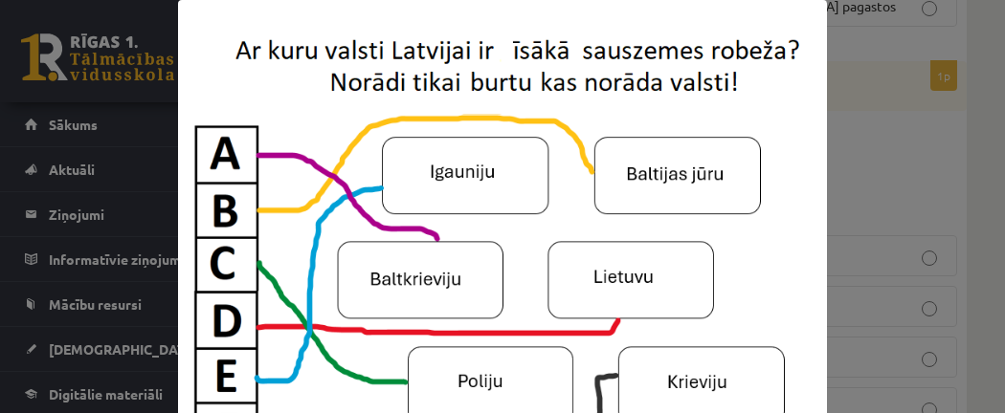
click at [993, 135] on div at bounding box center [502, 239] width 1005 height 479
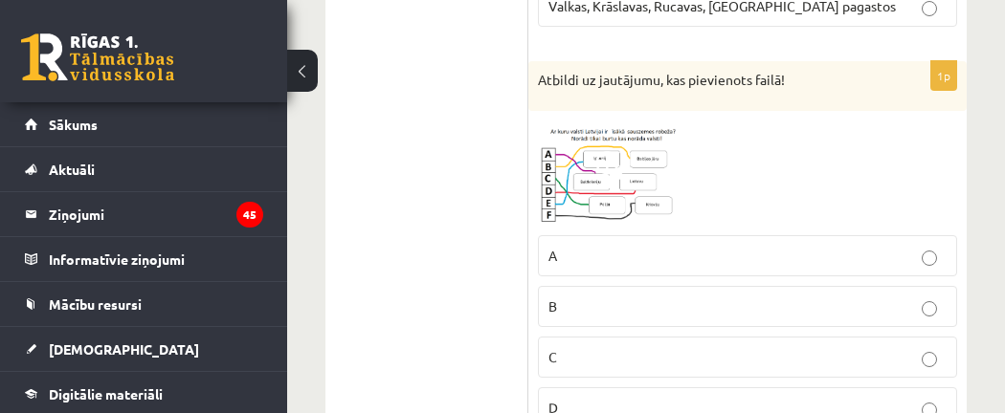
click at [948, 235] on label "A" at bounding box center [747, 255] width 419 height 41
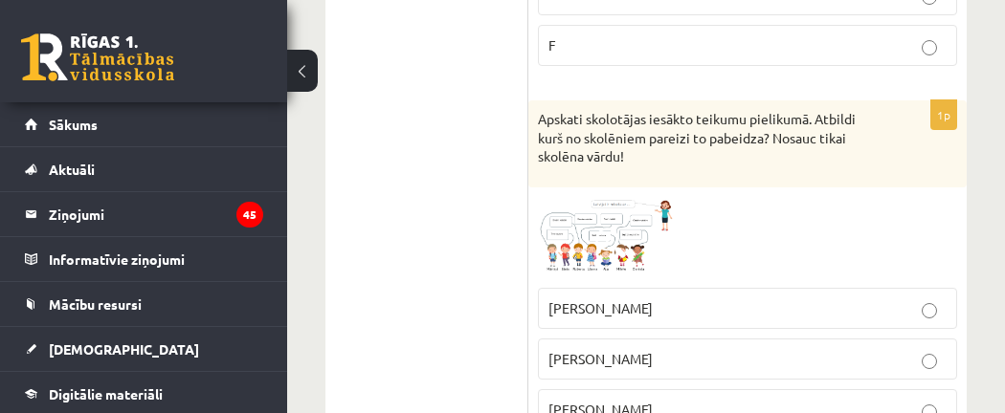
scroll to position [3147, 0]
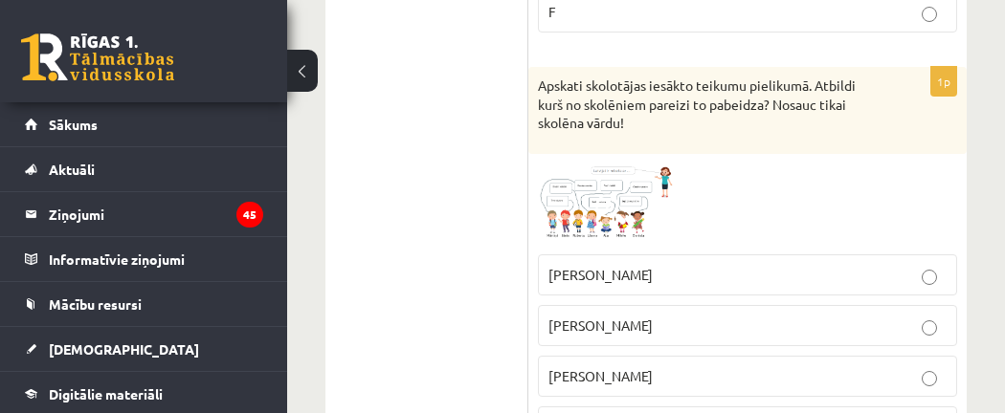
click at [568, 164] on img at bounding box center [610, 204] width 144 height 81
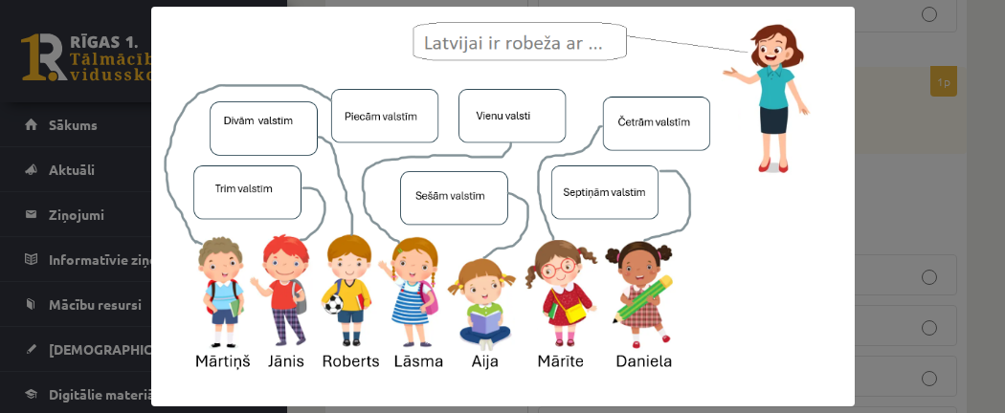
click at [906, 139] on div at bounding box center [502, 206] width 1005 height 413
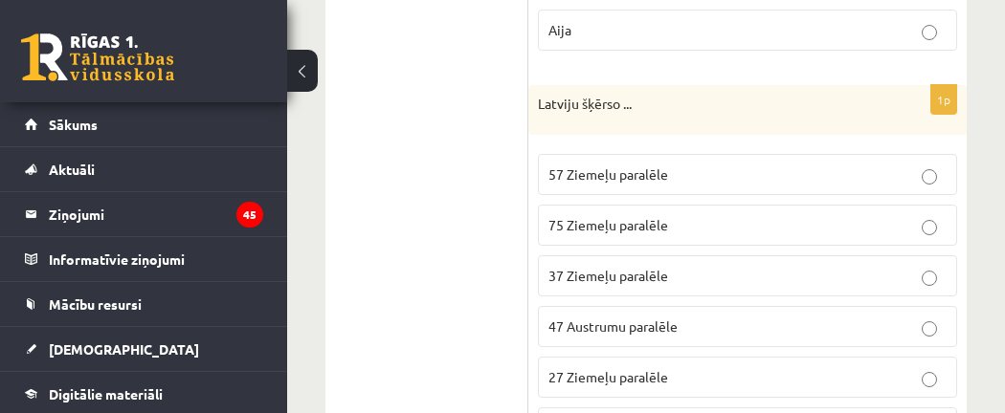
scroll to position [3703, 0]
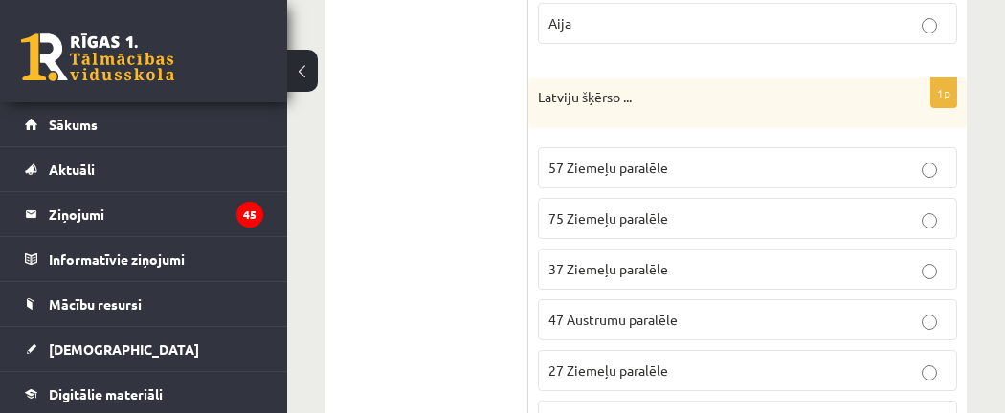
click at [912, 158] on p "57 Ziemeļu paralēle" at bounding box center [747, 168] width 398 height 20
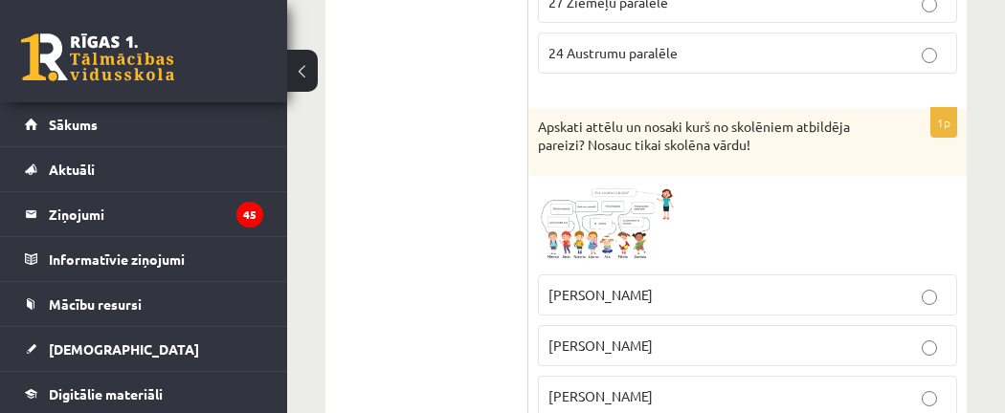
scroll to position [4092, 0]
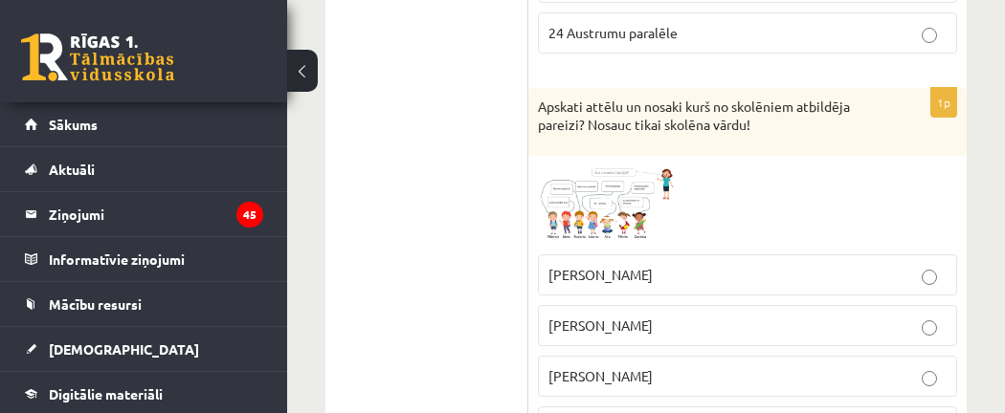
click at [633, 166] on img at bounding box center [610, 206] width 144 height 80
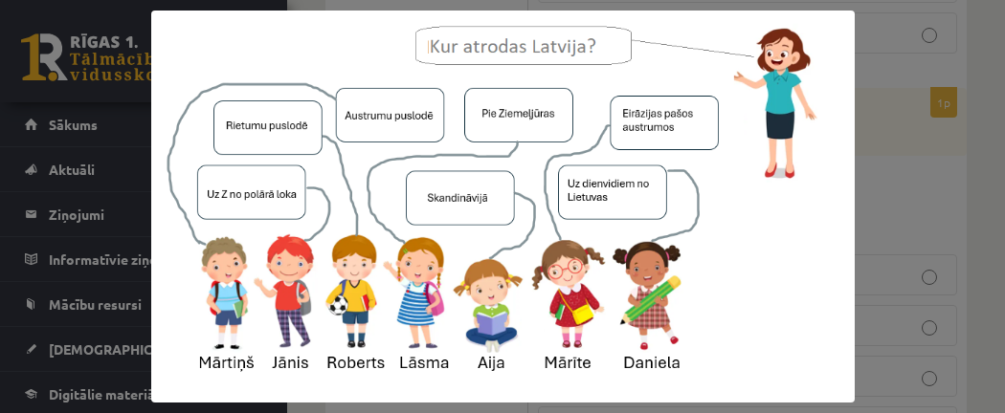
click at [937, 152] on div at bounding box center [502, 206] width 1005 height 413
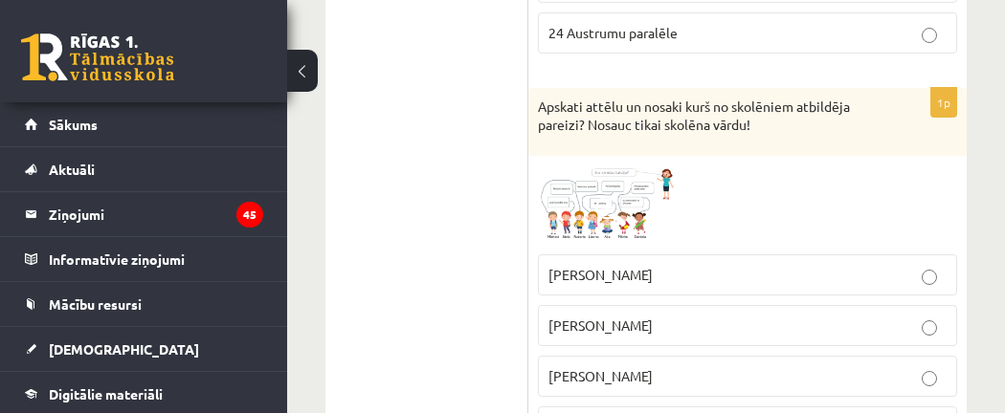
click at [918, 367] on p "Mārtiņš" at bounding box center [747, 377] width 398 height 20
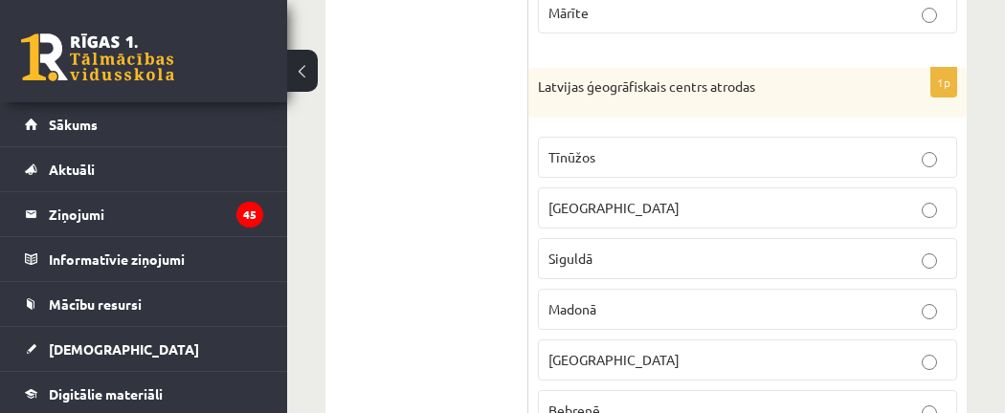
scroll to position [4665, 0]
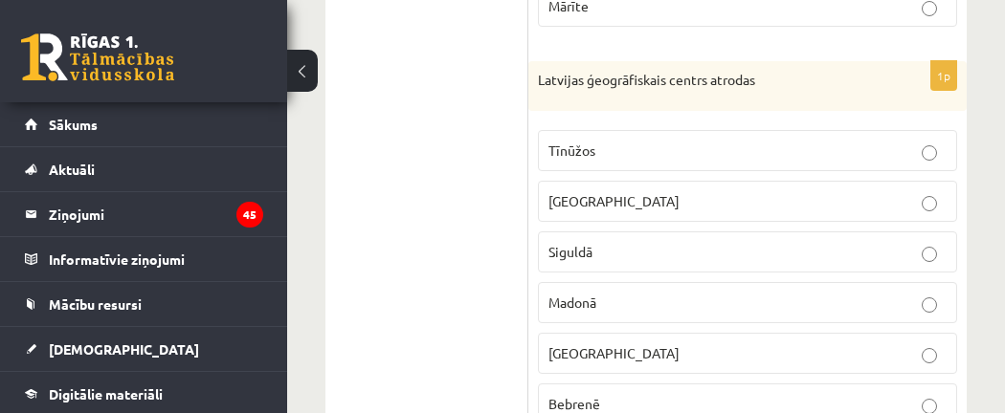
click at [875, 130] on label "Tīnūžos" at bounding box center [747, 150] width 419 height 41
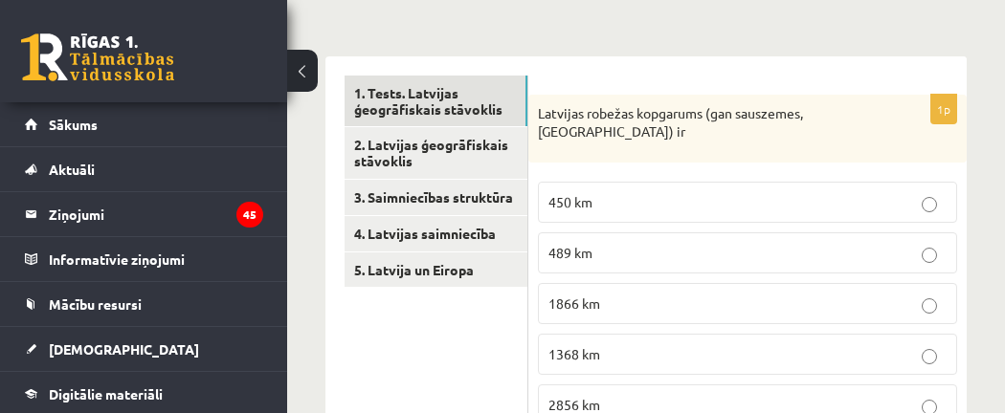
scroll to position [307, 0]
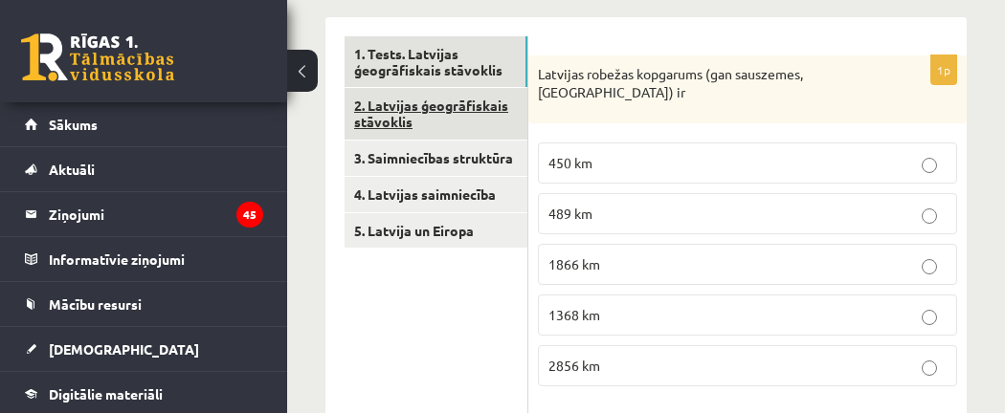
click at [491, 112] on link "2. Latvijas ģeogrāfiskais stāvoklis" at bounding box center [436, 114] width 183 height 52
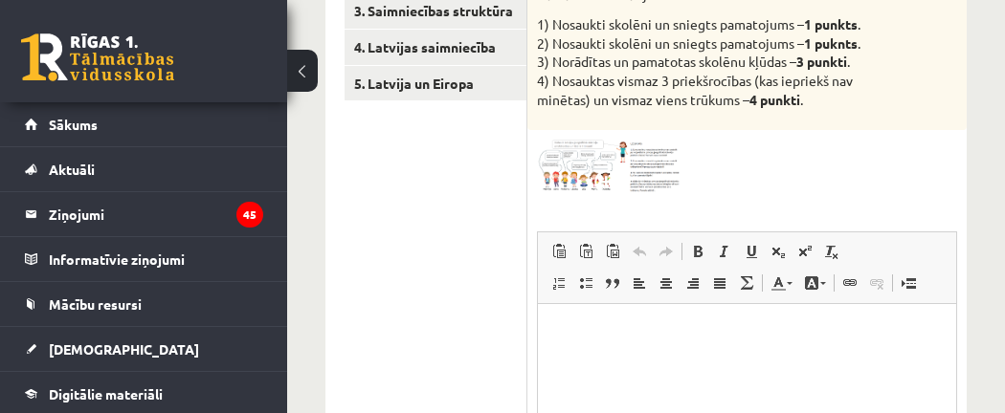
scroll to position [457, 0]
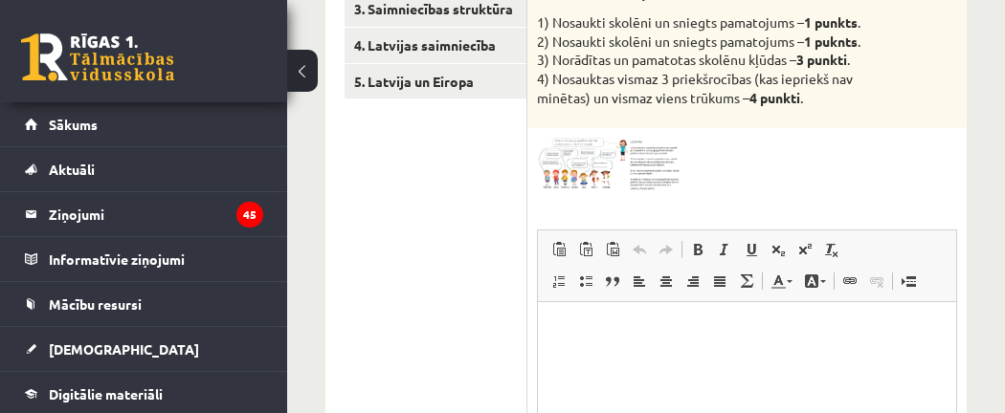
click at [594, 175] on img at bounding box center [609, 165] width 144 height 54
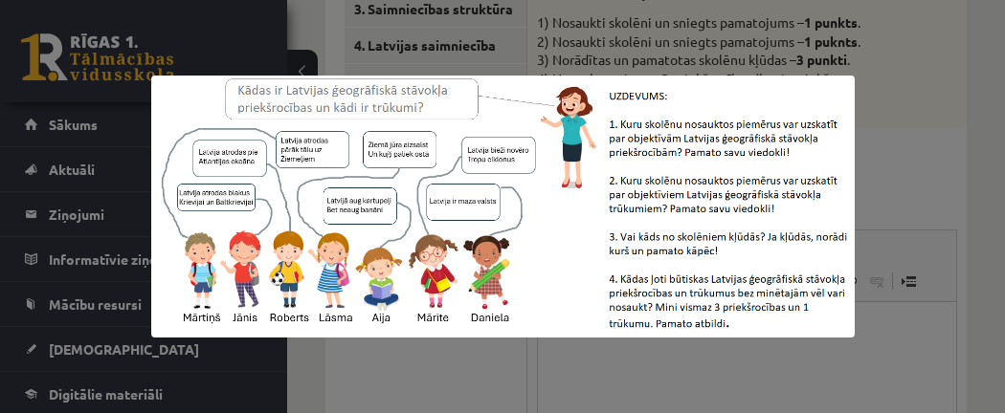
click at [646, 353] on div at bounding box center [502, 206] width 1005 height 413
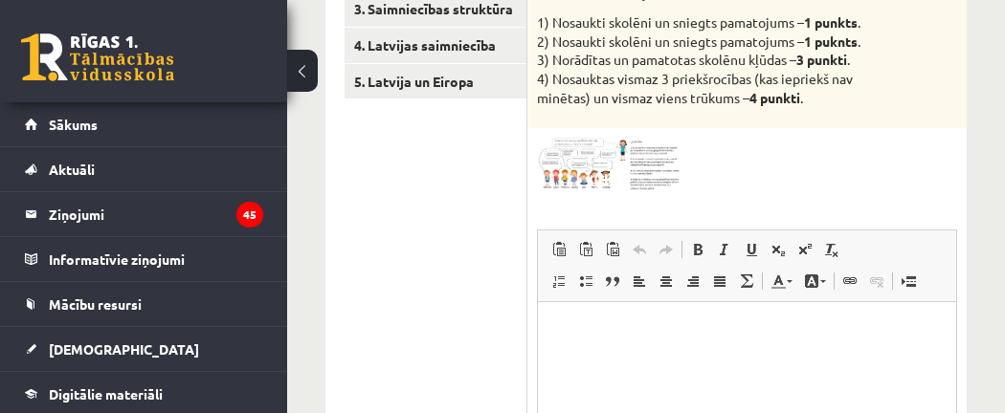
click at [575, 328] on p "Bagātinātā teksta redaktors, wiswyg-editor-user-answer-47433878267300" at bounding box center [747, 331] width 380 height 20
click at [612, 193] on span at bounding box center [609, 183] width 31 height 31
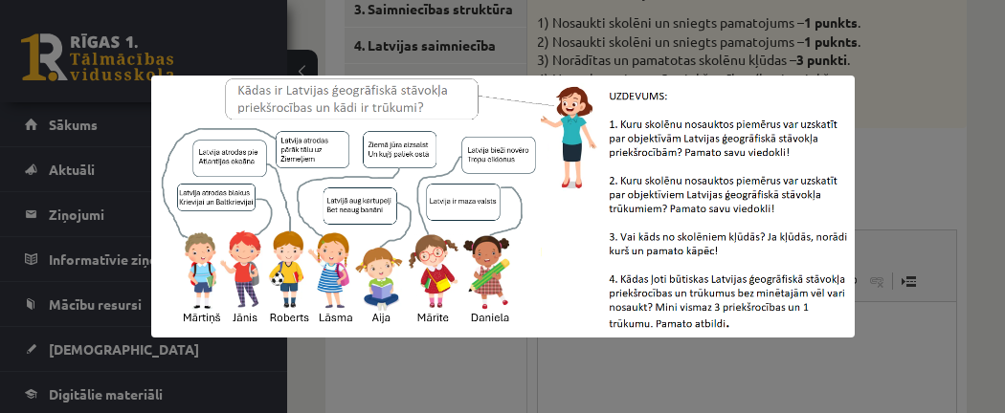
click at [875, 194] on div at bounding box center [502, 206] width 1005 height 413
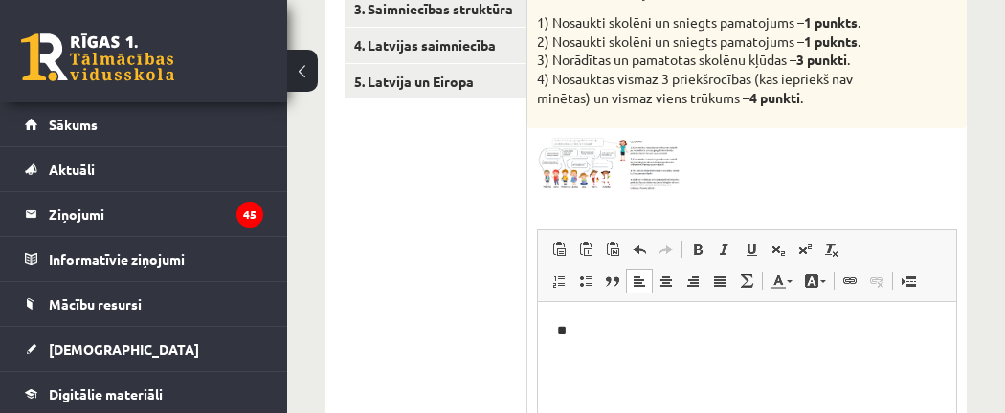
click at [591, 210] on div "9p Klasē notiek diskusija. Iepazīsties ar skolēnu teikto un izpildi uzdevumā pr…" at bounding box center [746, 267] width 439 height 722
click at [585, 185] on img at bounding box center [609, 165] width 144 height 54
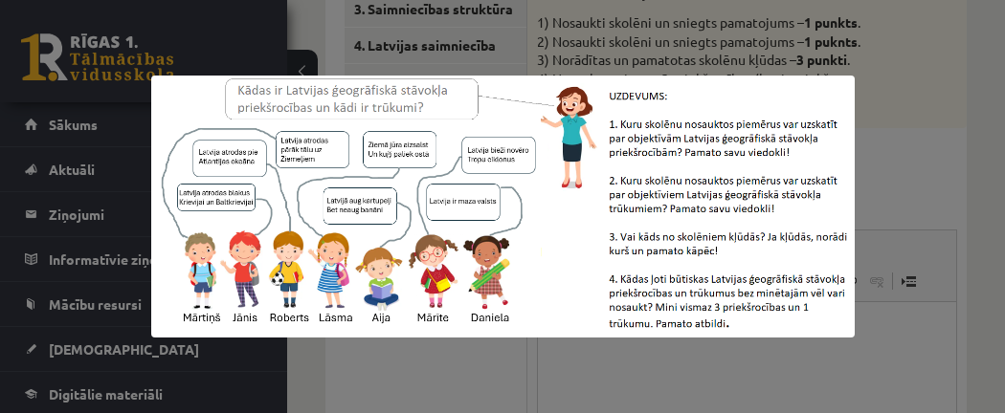
click at [585, 185] on img at bounding box center [502, 206] width 703 height 261
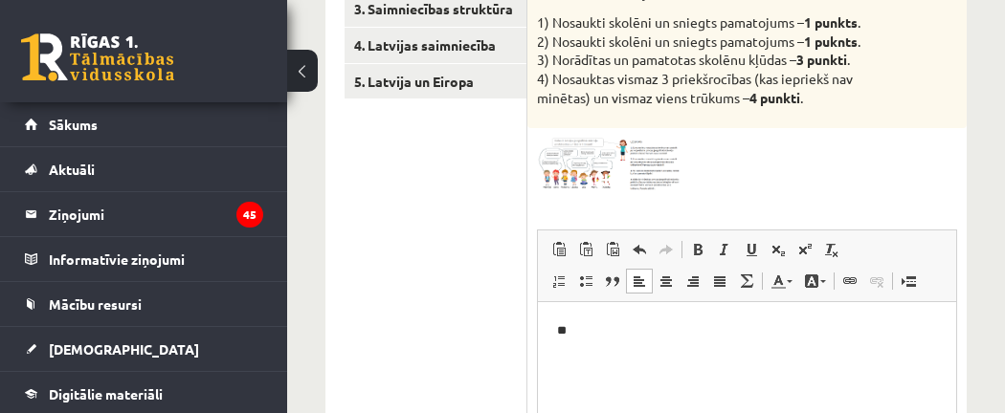
click at [613, 325] on p "**" at bounding box center [747, 331] width 381 height 20
click at [621, 172] on img at bounding box center [609, 165] width 144 height 54
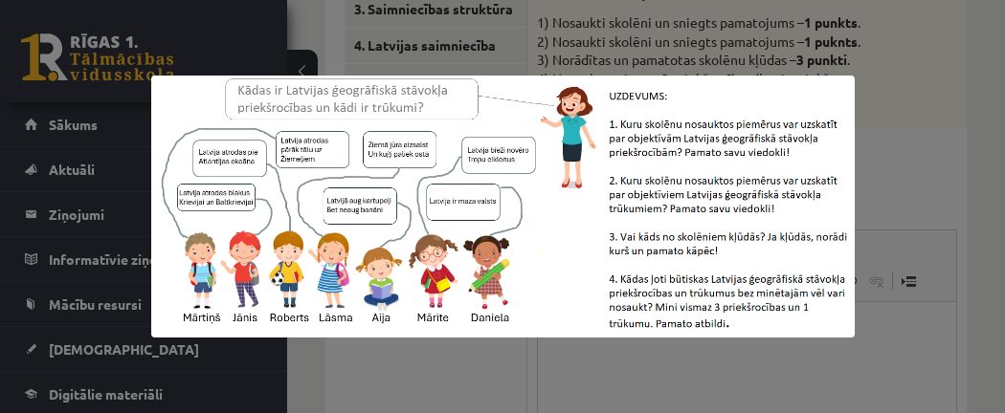
click at [813, 173] on img at bounding box center [502, 206] width 703 height 261
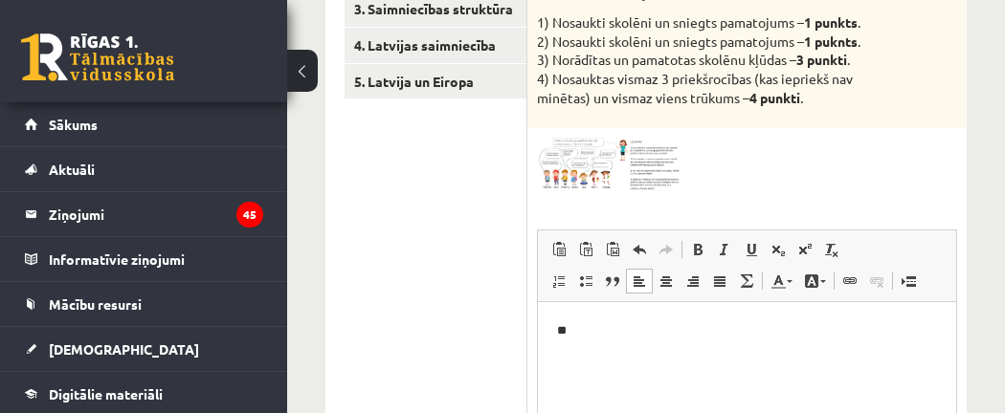
click at [607, 323] on p "**" at bounding box center [747, 331] width 381 height 20
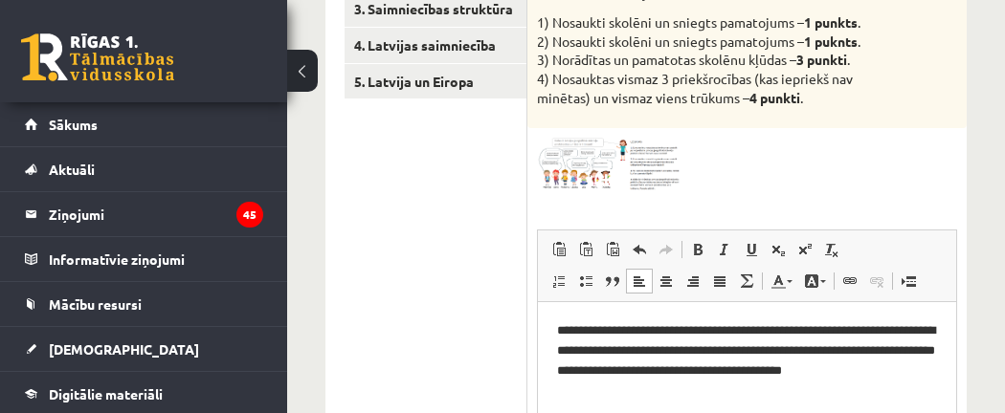
scroll to position [458, 0]
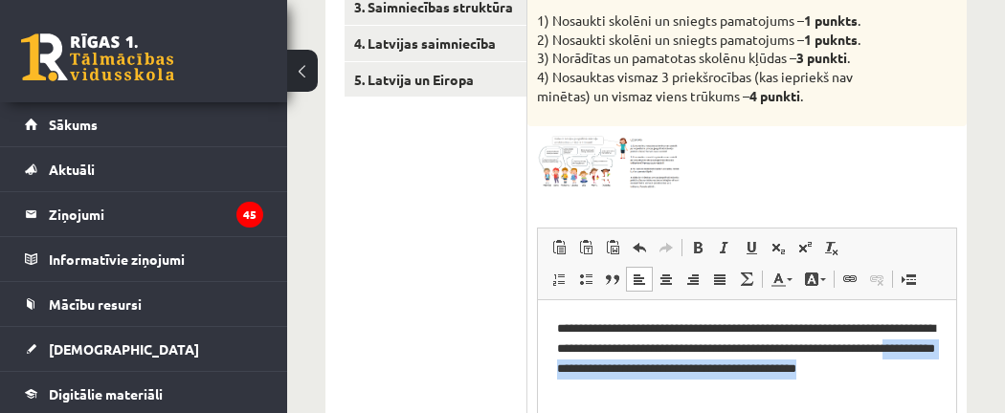
drag, startPoint x: 695, startPoint y: 384, endPoint x: 630, endPoint y: 377, distance: 65.4
click at [630, 377] on p "**********" at bounding box center [747, 358] width 381 height 79
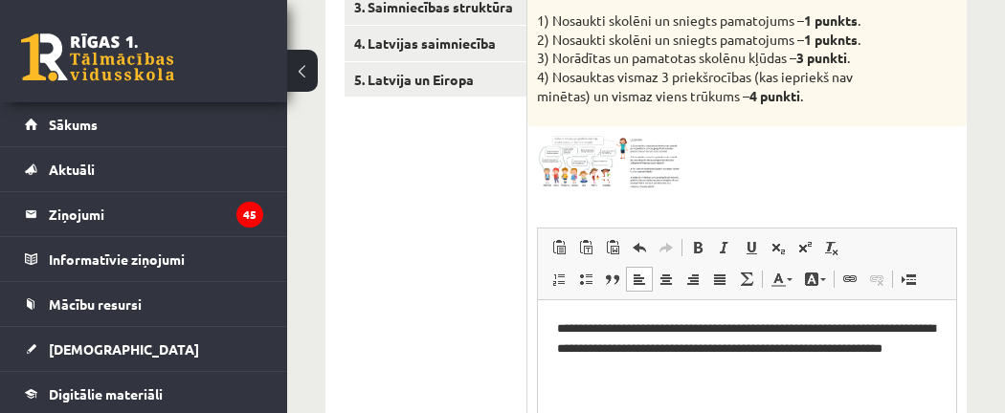
click at [602, 365] on p "**********" at bounding box center [747, 348] width 381 height 59
click at [688, 360] on p "**********" at bounding box center [747, 348] width 381 height 59
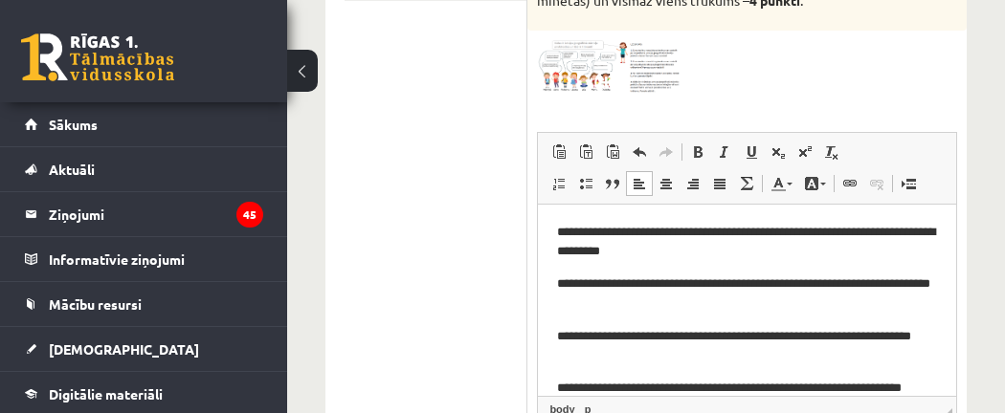
scroll to position [379, 0]
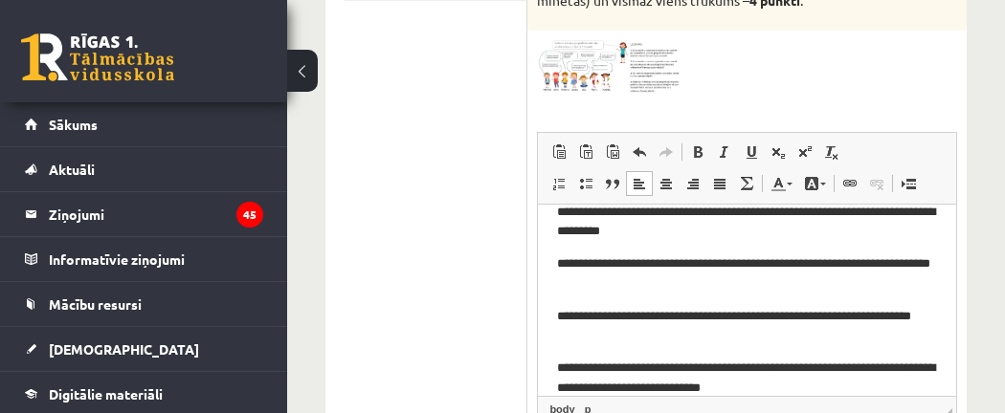
click at [819, 368] on p "**********" at bounding box center [747, 378] width 381 height 40
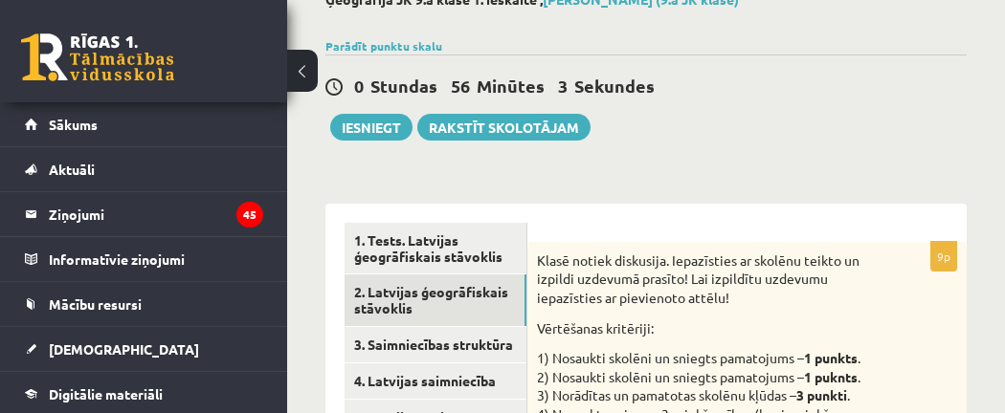
scroll to position [110, 0]
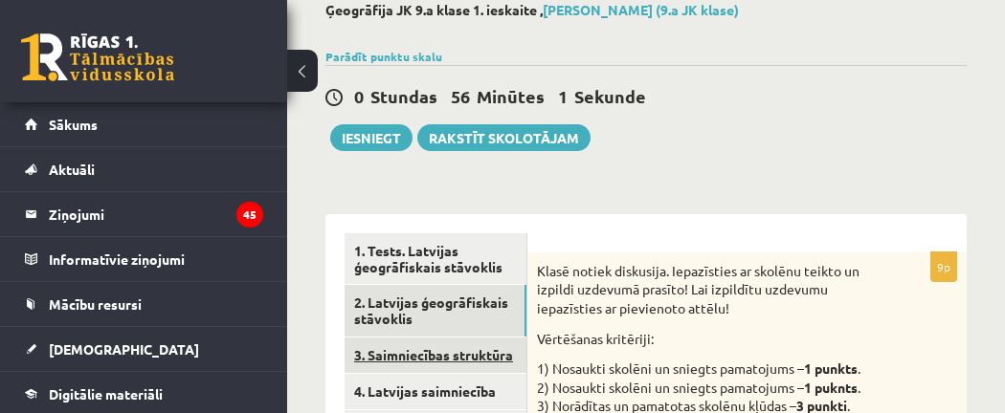
click at [405, 356] on link "3. Saimniecības struktūra" at bounding box center [436, 355] width 182 height 35
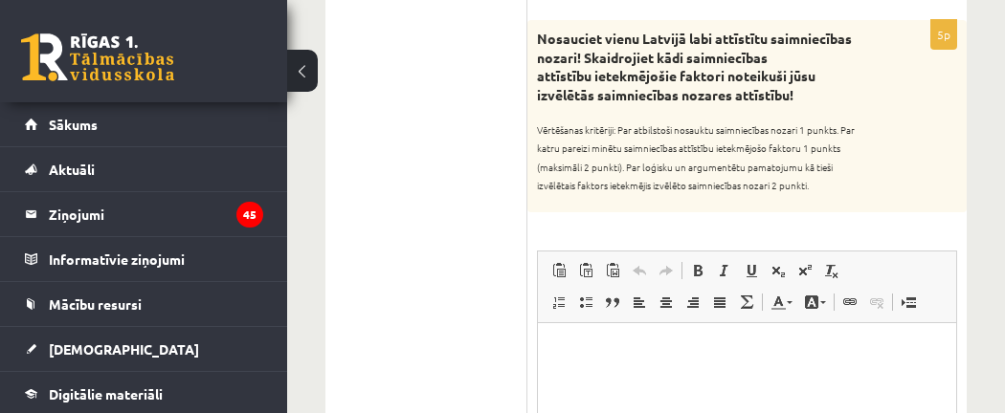
scroll to position [711, 0]
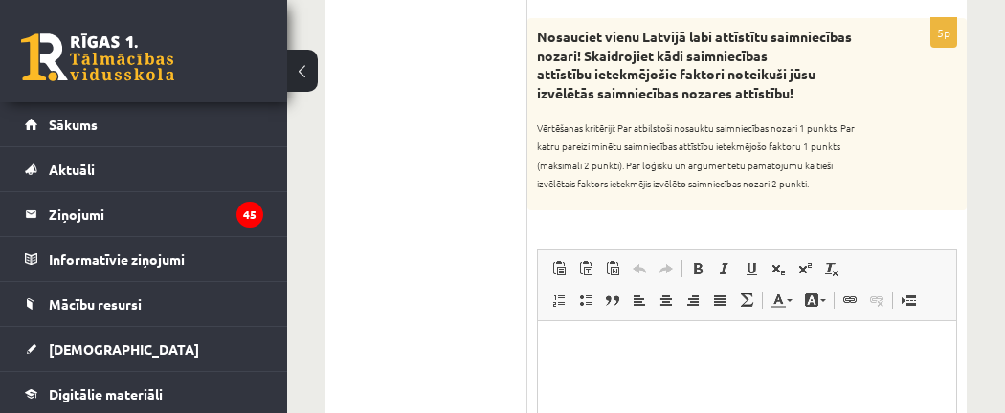
click at [667, 314] on span "Ievietot/noņemt numurētu sarakstu Ievietot/noņemt sarakstu ar aizzīmēm Bloka ci…" at bounding box center [655, 303] width 219 height 32
click at [685, 378] on html at bounding box center [747, 350] width 418 height 58
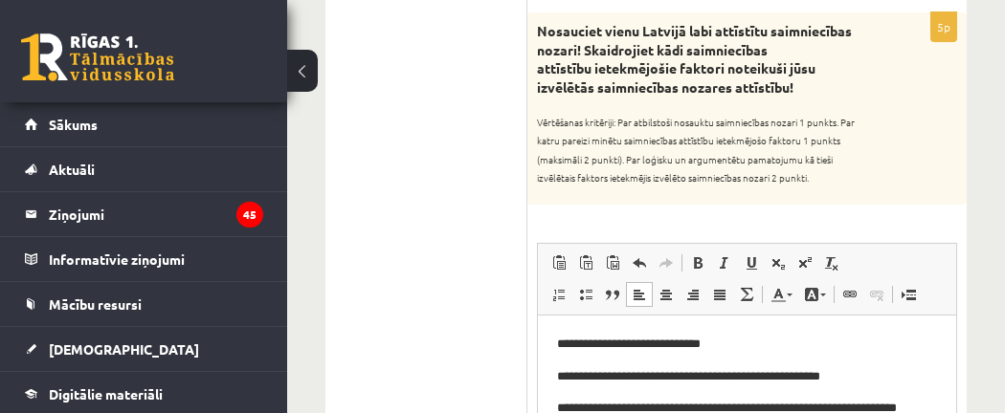
scroll to position [737, 0]
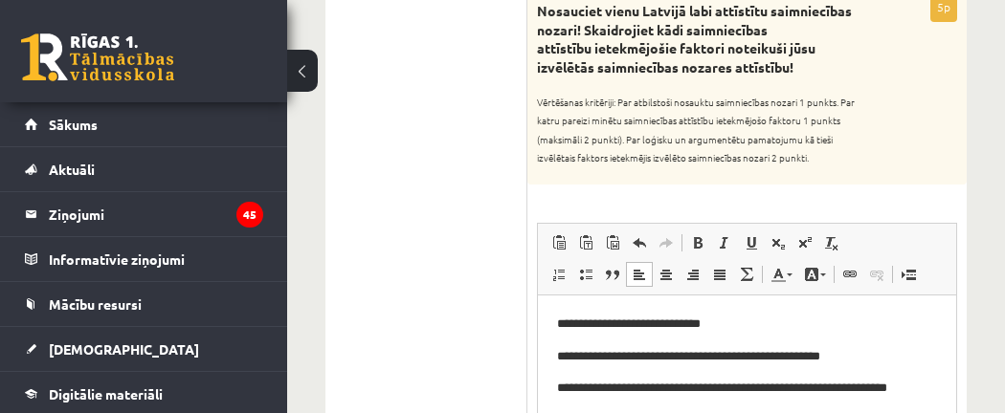
click at [937, 393] on html "**********" at bounding box center [747, 356] width 418 height 123
click at [958, 331] on div "**********" at bounding box center [746, 306] width 439 height 629
click at [919, 390] on p "**********" at bounding box center [747, 388] width 381 height 20
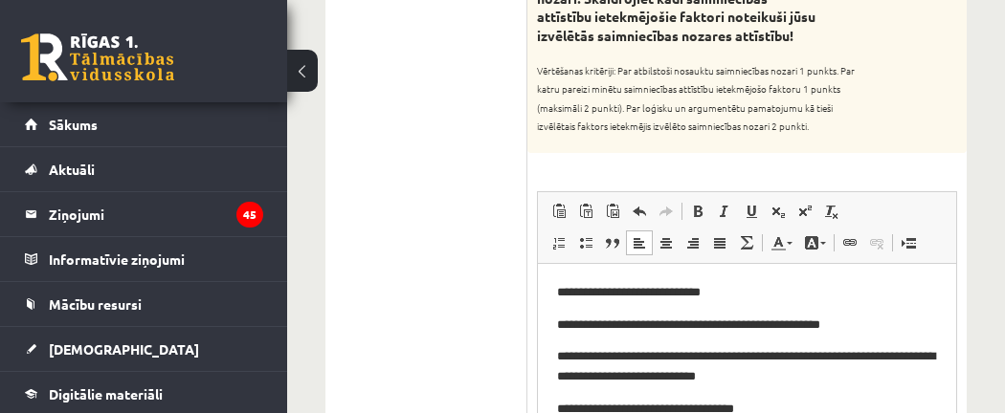
click at [595, 408] on p "**********" at bounding box center [747, 409] width 381 height 20
click at [887, 317] on p "**********" at bounding box center [747, 325] width 381 height 20
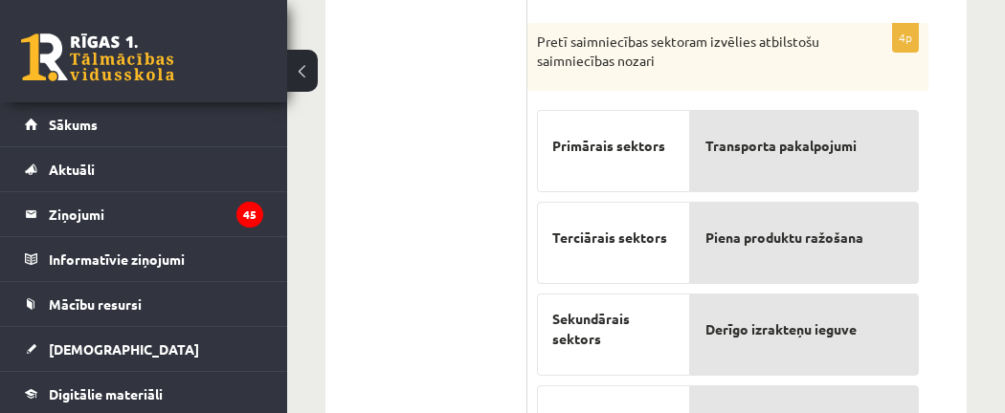
scroll to position [1359, 0]
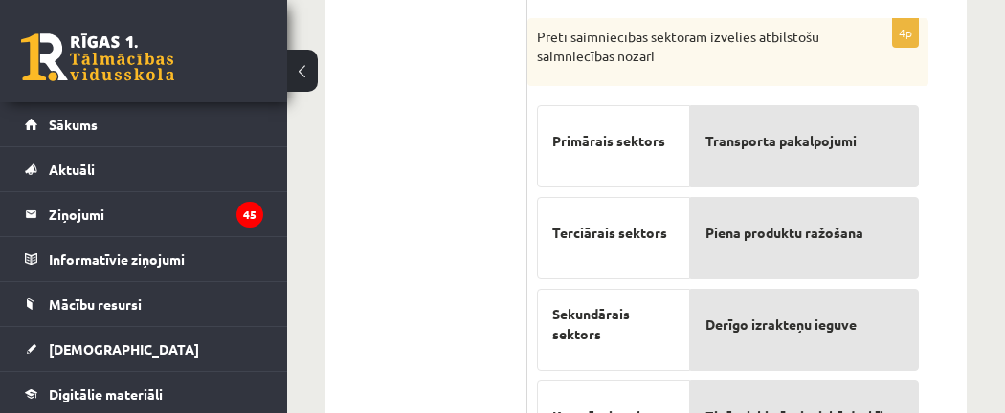
click at [792, 168] on div "Transporta pakalpojumi" at bounding box center [804, 146] width 229 height 82
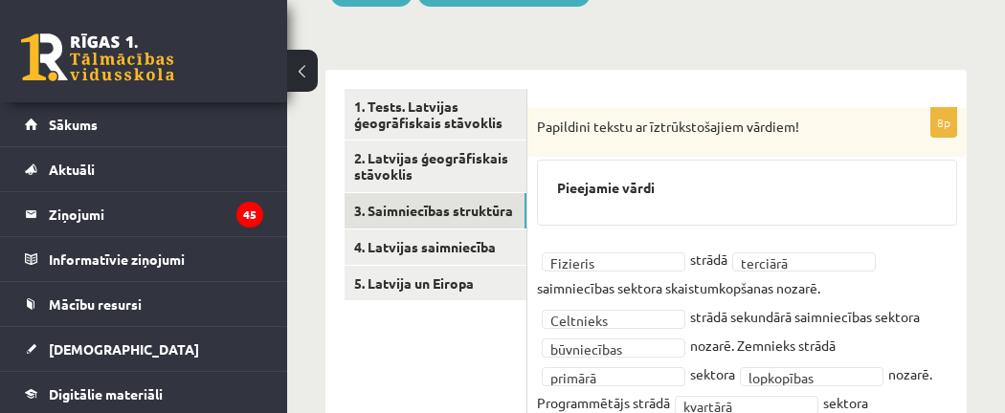
scroll to position [267, 0]
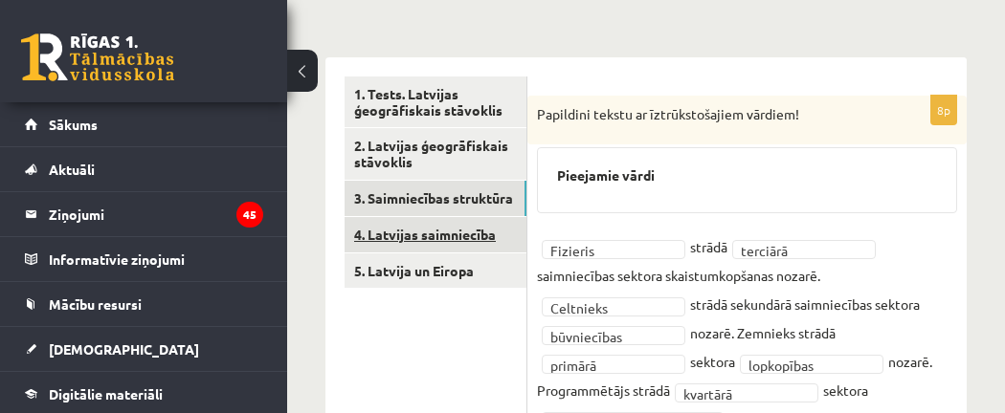
click at [407, 232] on link "4. Latvijas saimniecība" at bounding box center [436, 234] width 182 height 35
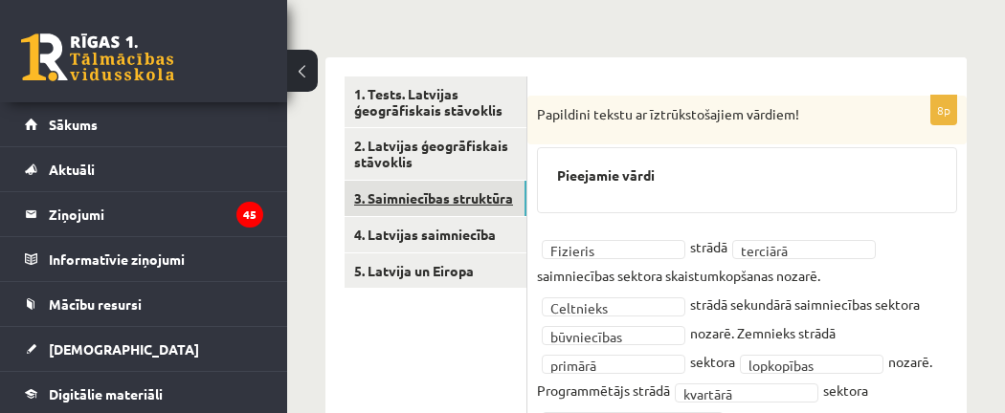
click at [460, 204] on link "3. Saimniecības struktūra" at bounding box center [436, 198] width 182 height 35
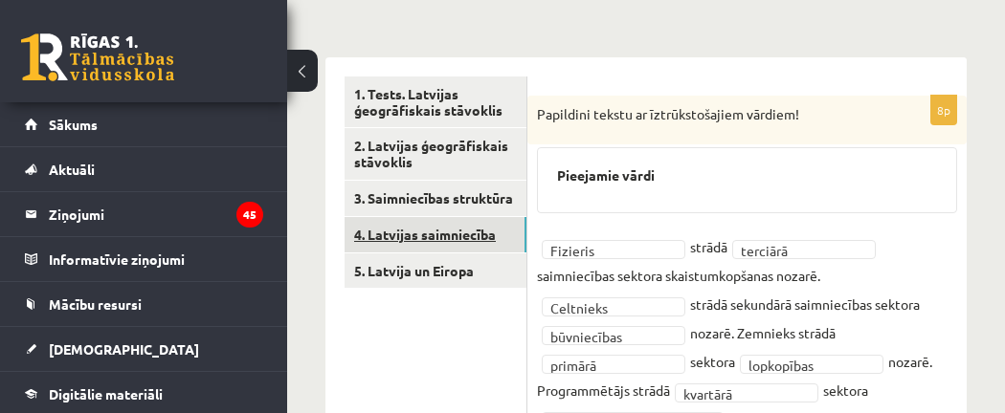
click at [457, 235] on link "4. Latvijas saimniecība" at bounding box center [436, 234] width 182 height 35
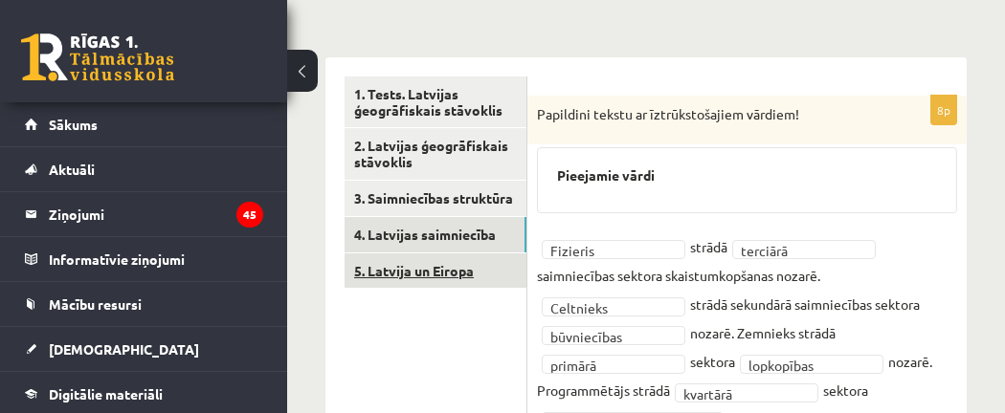
click at [455, 267] on link "5. Latvija un Eiropa" at bounding box center [436, 271] width 182 height 35
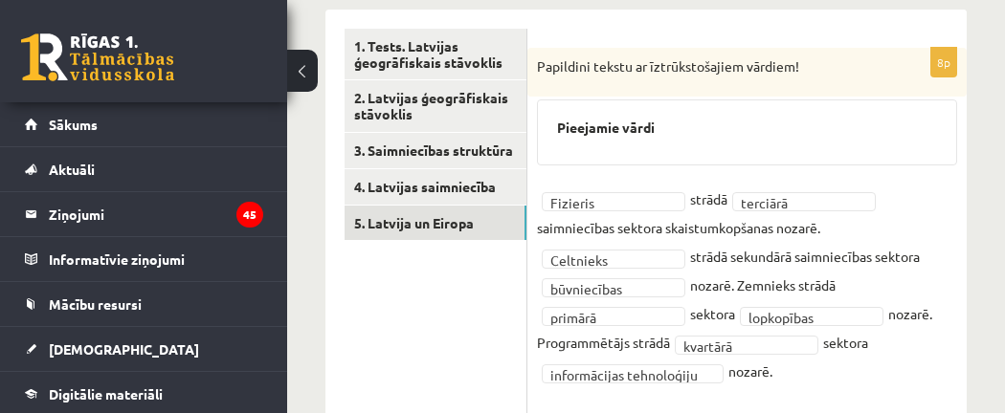
scroll to position [302, 0]
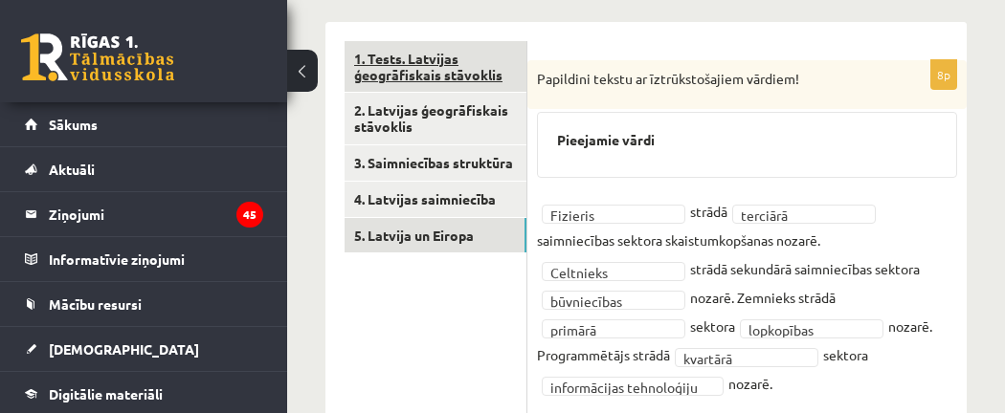
click at [424, 62] on link "1. Tests. Latvijas ģeogrāfiskais stāvoklis" at bounding box center [436, 67] width 182 height 52
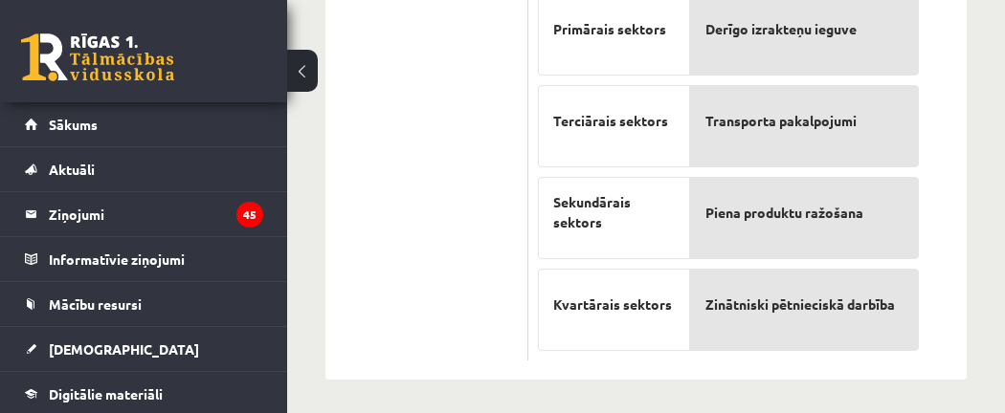
scroll to position [0, 0]
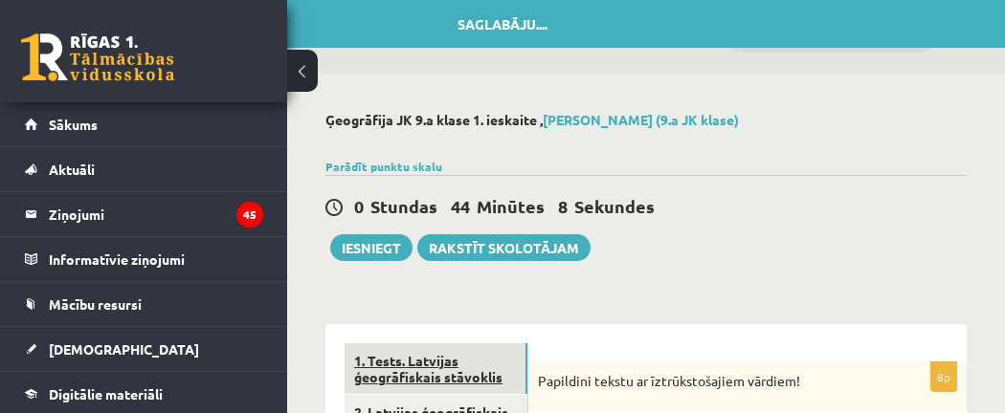
click at [408, 366] on link "1. Tests. Latvijas ģeogrāfiskais stāvoklis" at bounding box center [436, 370] width 183 height 52
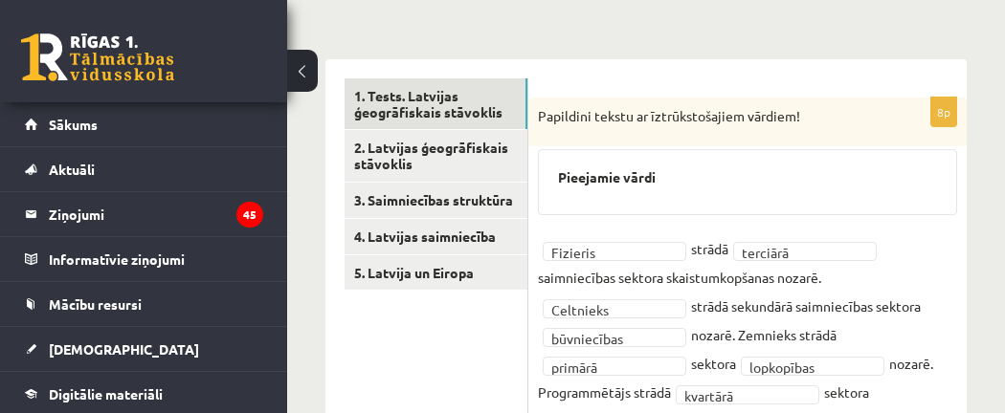
scroll to position [307, 0]
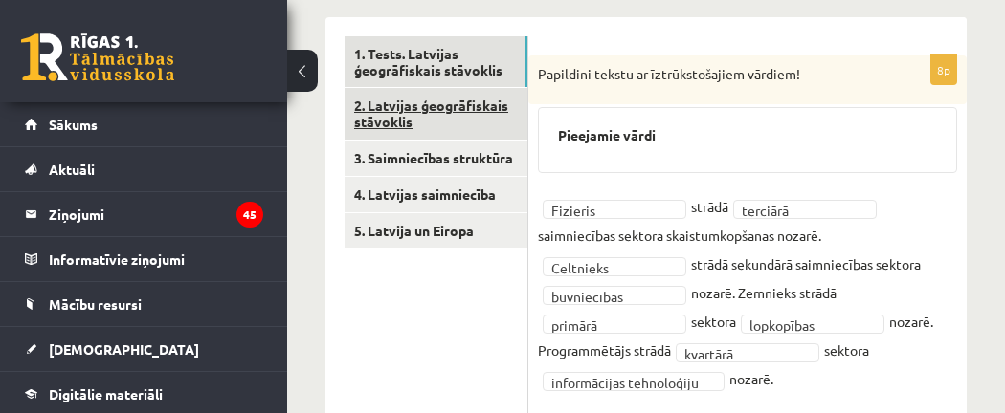
click at [435, 98] on link "2. Latvijas ģeogrāfiskais stāvoklis" at bounding box center [436, 114] width 183 height 52
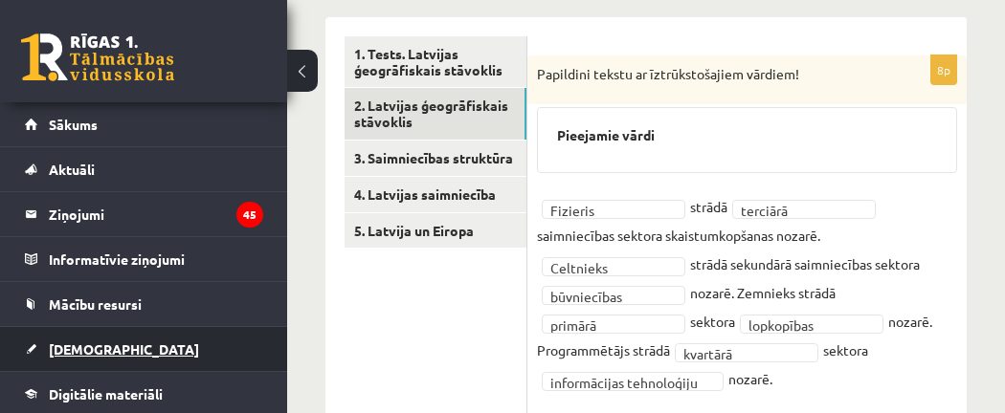
click at [101, 348] on span "[DEMOGRAPHIC_DATA]" at bounding box center [124, 349] width 150 height 17
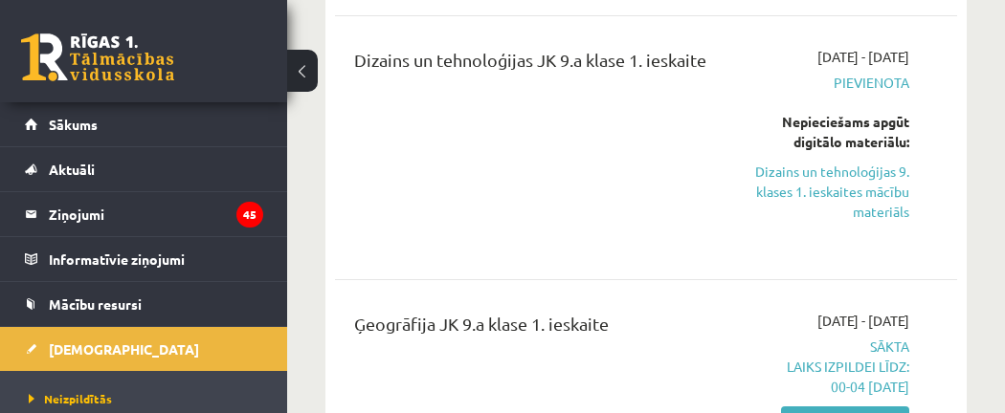
scroll to position [962, 0]
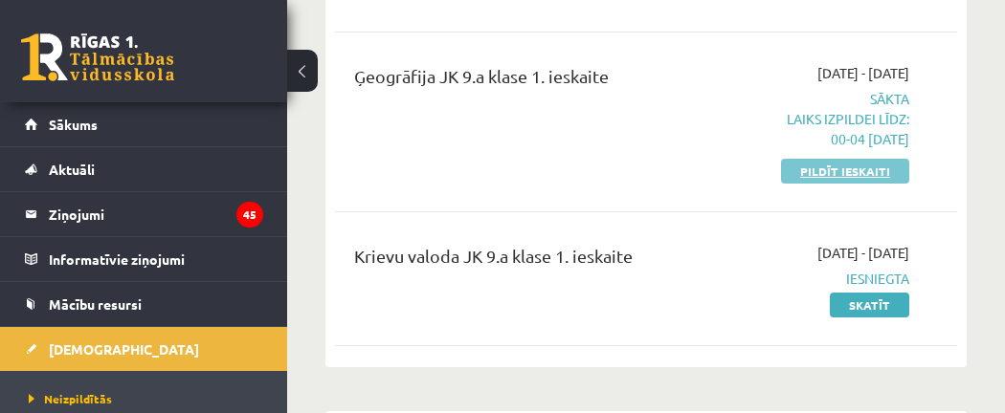
click at [867, 170] on link "Pildīt ieskaiti" at bounding box center [845, 171] width 128 height 25
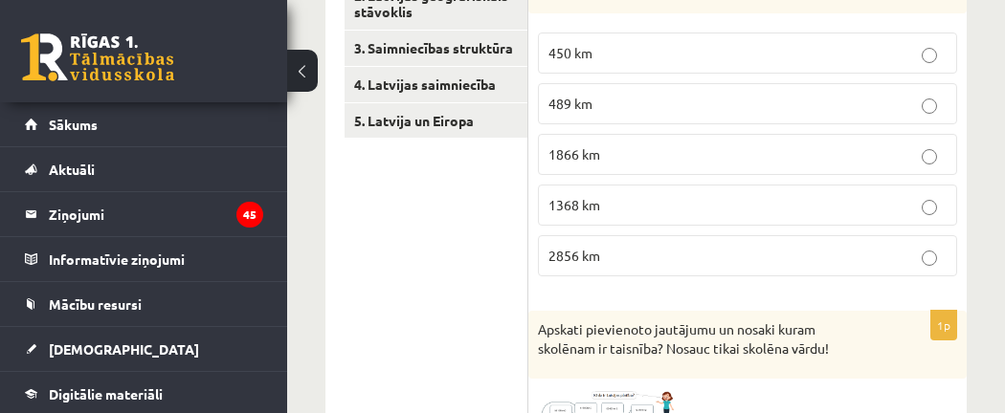
scroll to position [462, 0]
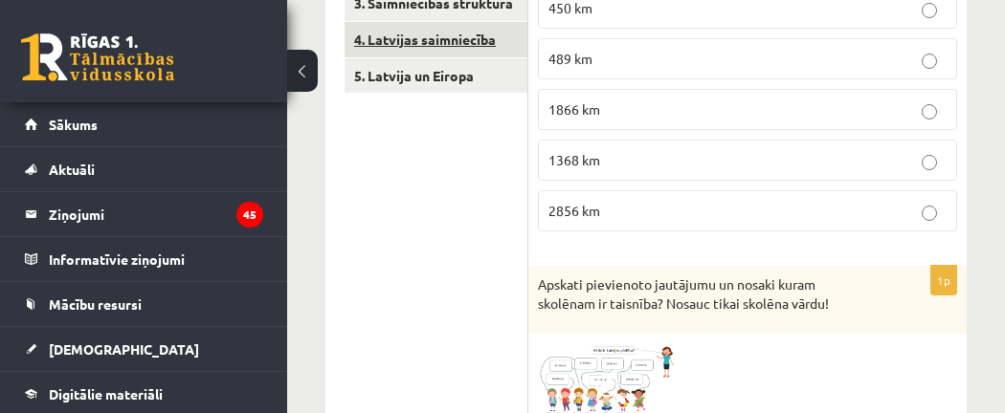
click at [411, 41] on link "4. Latvijas saimniecība" at bounding box center [436, 39] width 183 height 35
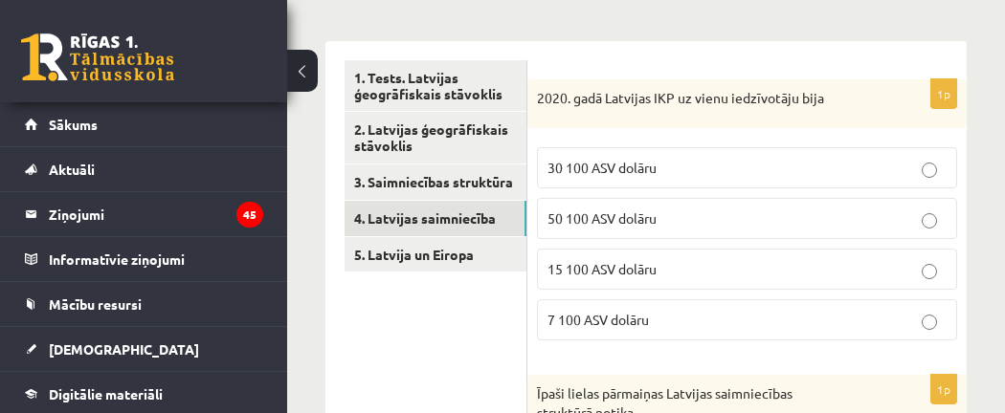
scroll to position [276, 0]
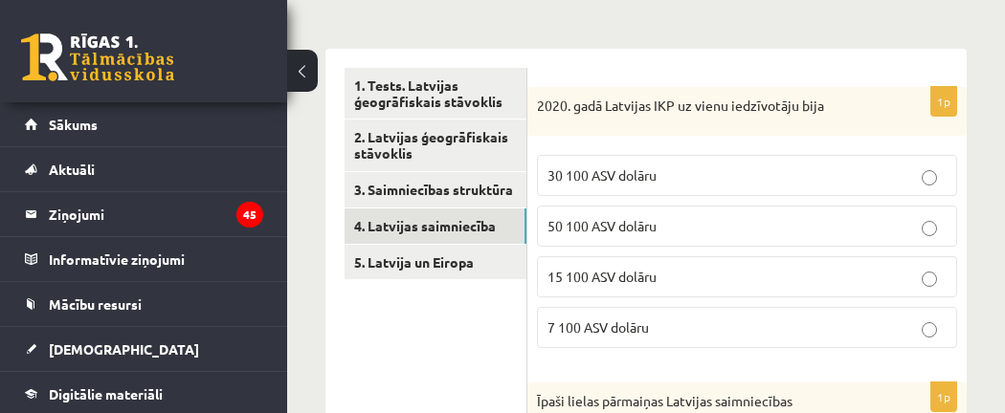
click at [906, 175] on p "30 100 ASV dolāru" at bounding box center [746, 176] width 399 height 20
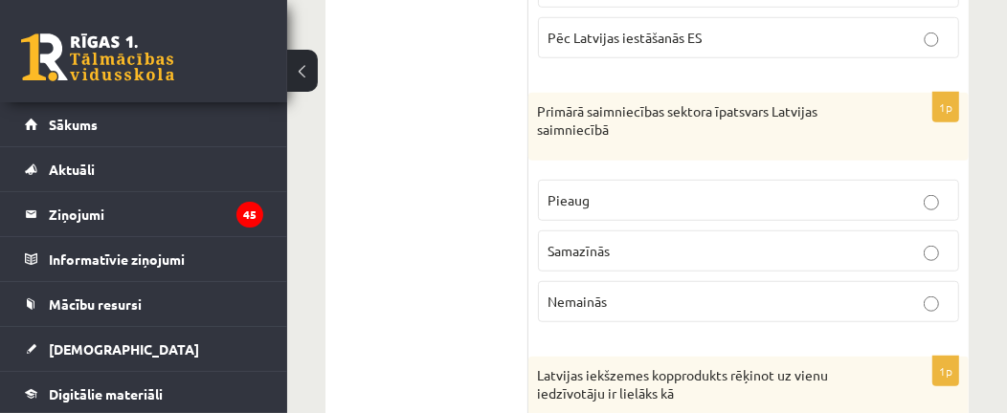
scroll to position [883, 0]
click at [818, 239] on p "Samazīnās" at bounding box center [748, 249] width 400 height 20
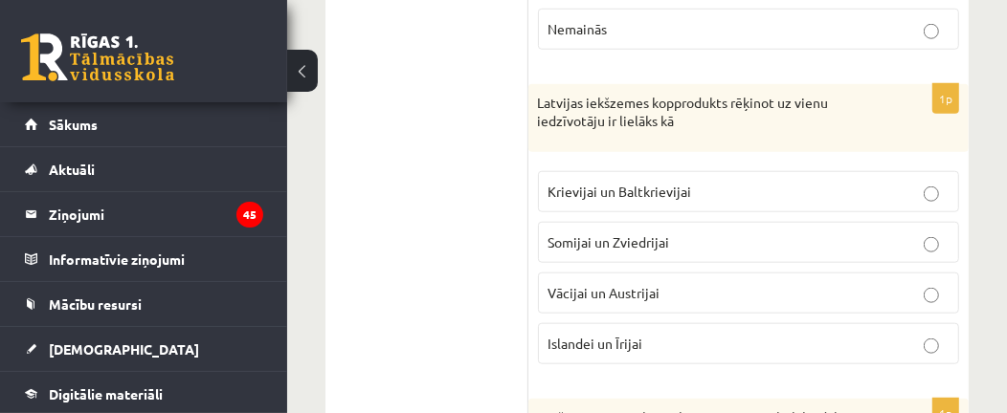
scroll to position [1149, 0]
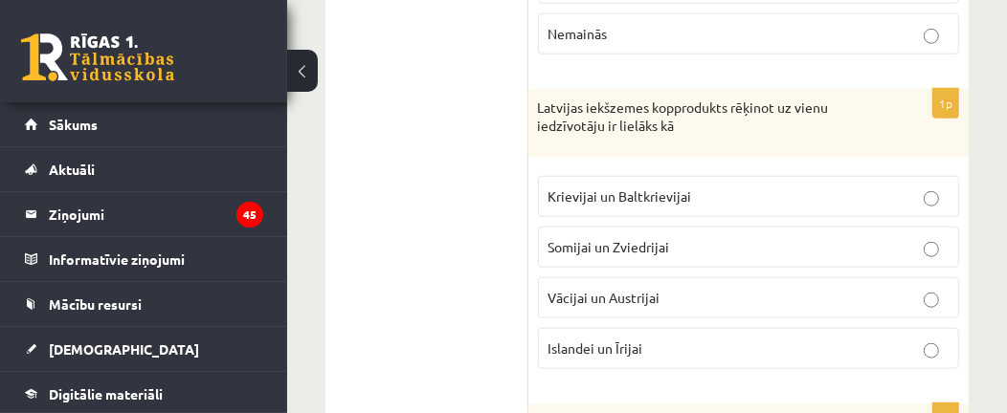
click at [849, 199] on label "Krievijai un Baltkrievijai" at bounding box center [748, 196] width 421 height 41
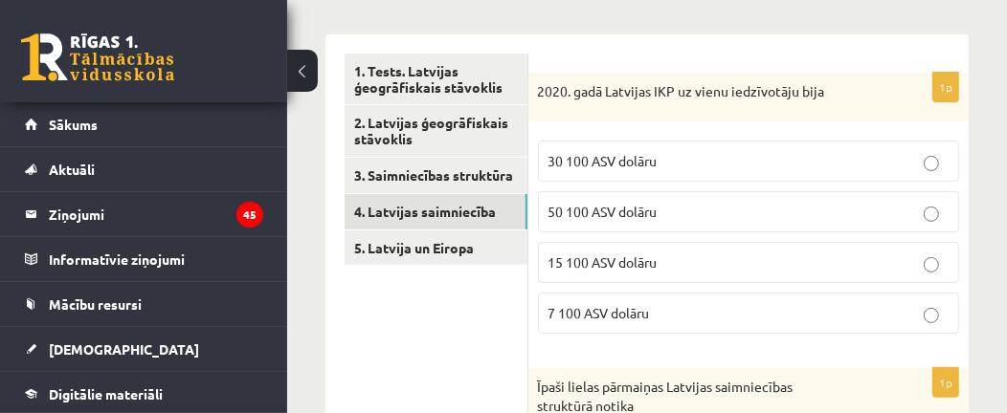
scroll to position [281, 0]
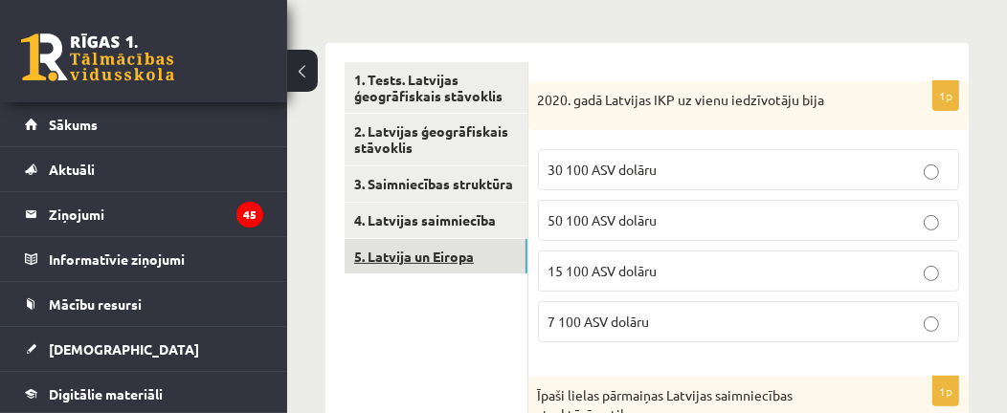
click at [472, 248] on link "5. Latvija un Eiropa" at bounding box center [436, 256] width 183 height 35
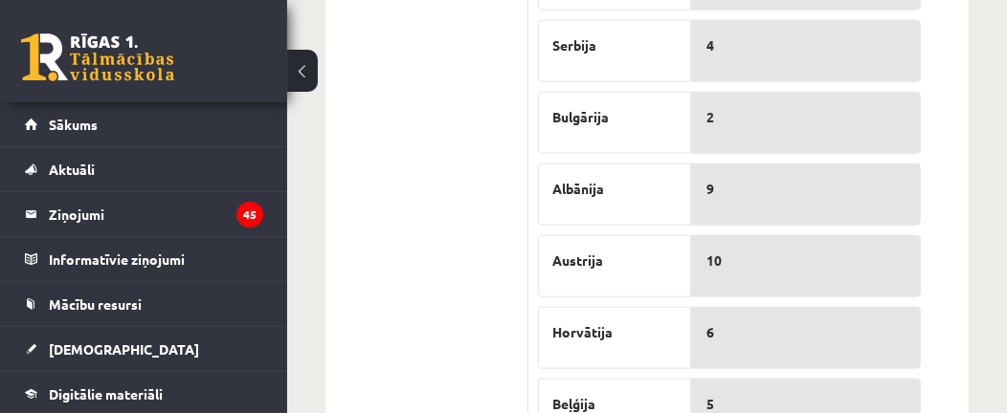
scroll to position [1346, 0]
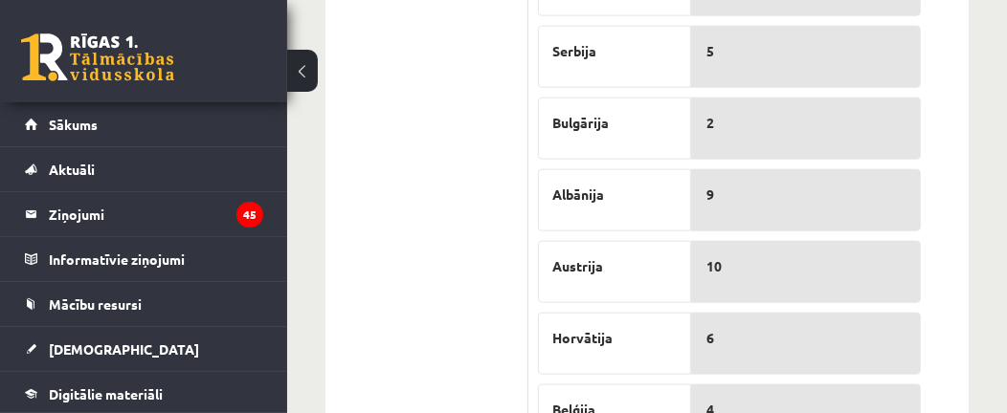
click at [760, 400] on p "4" at bounding box center [805, 410] width 199 height 20
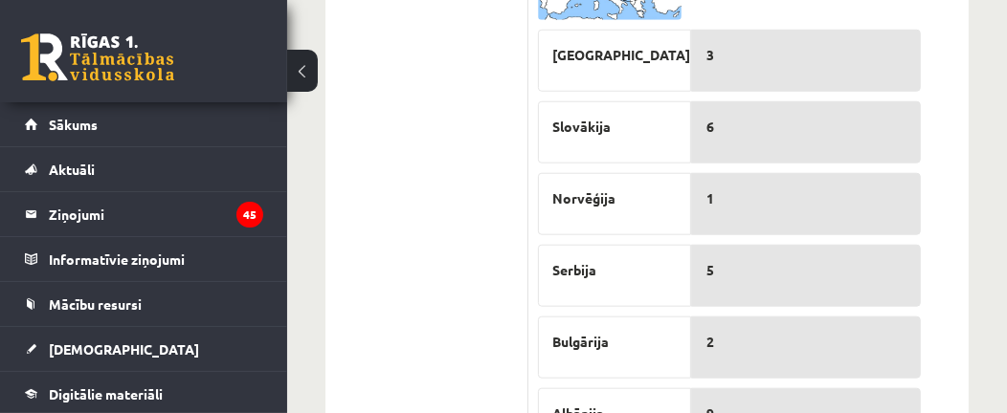
scroll to position [1125, 0]
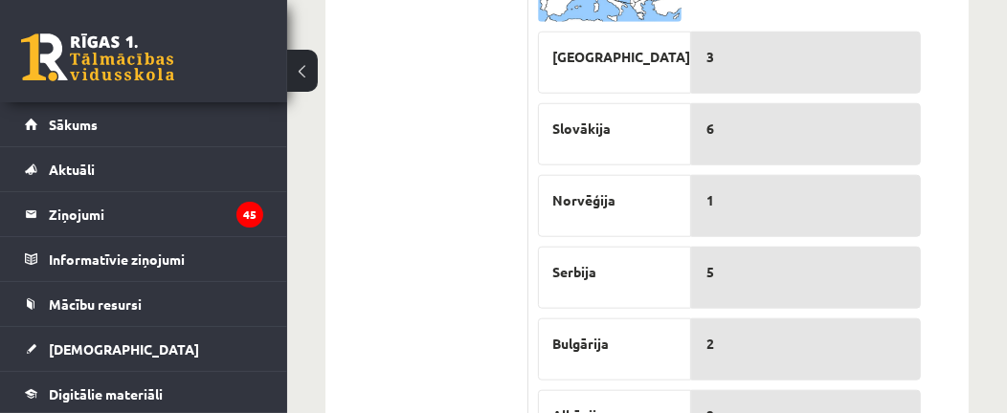
click at [804, 119] on p "6" at bounding box center [805, 129] width 199 height 20
click at [797, 175] on div "1" at bounding box center [806, 206] width 230 height 62
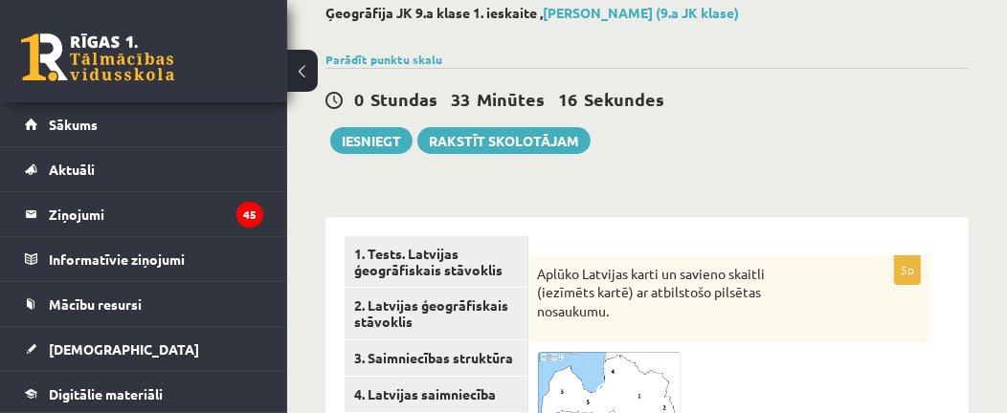
scroll to position [102, 0]
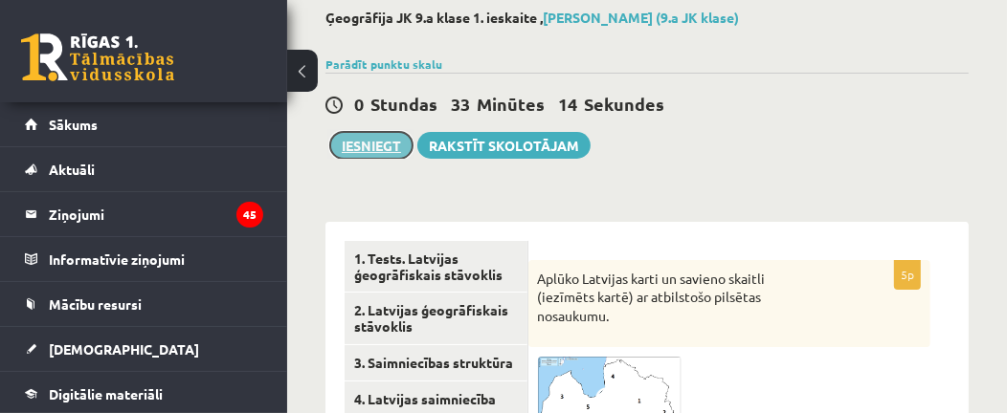
click at [395, 137] on button "Iesniegt" at bounding box center [371, 145] width 82 height 27
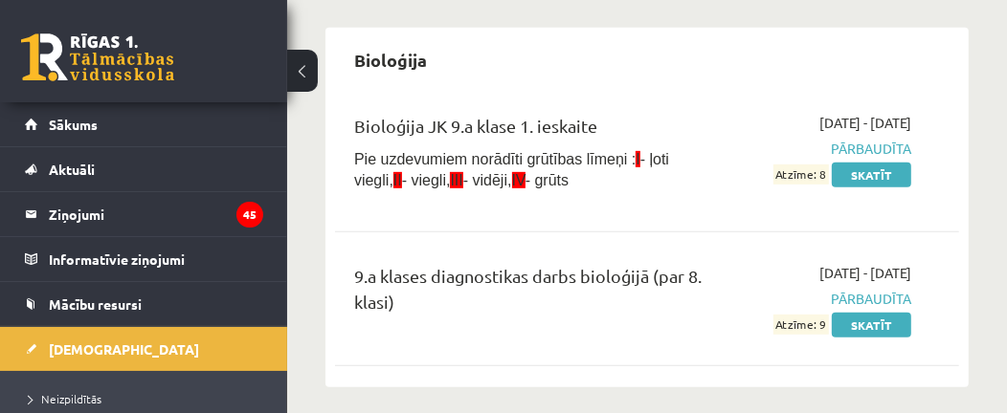
scroll to position [582, 0]
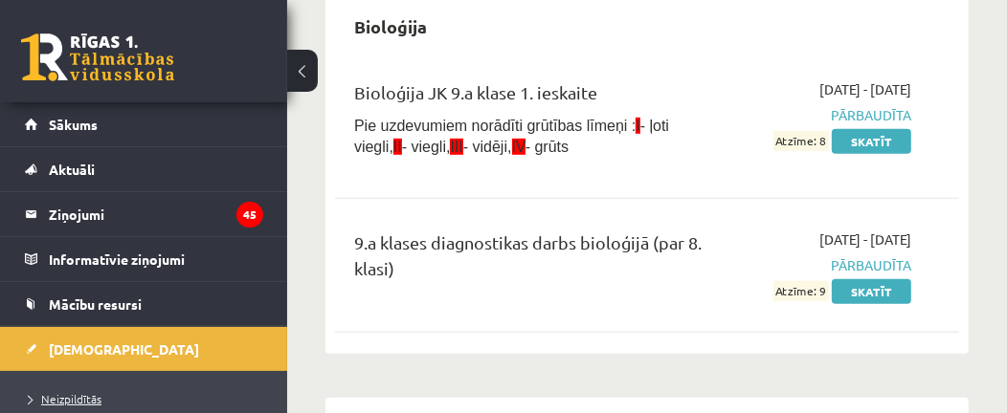
click at [46, 398] on span "Neizpildītās" at bounding box center [65, 398] width 73 height 15
